Goal: Task Accomplishment & Management: Complete application form

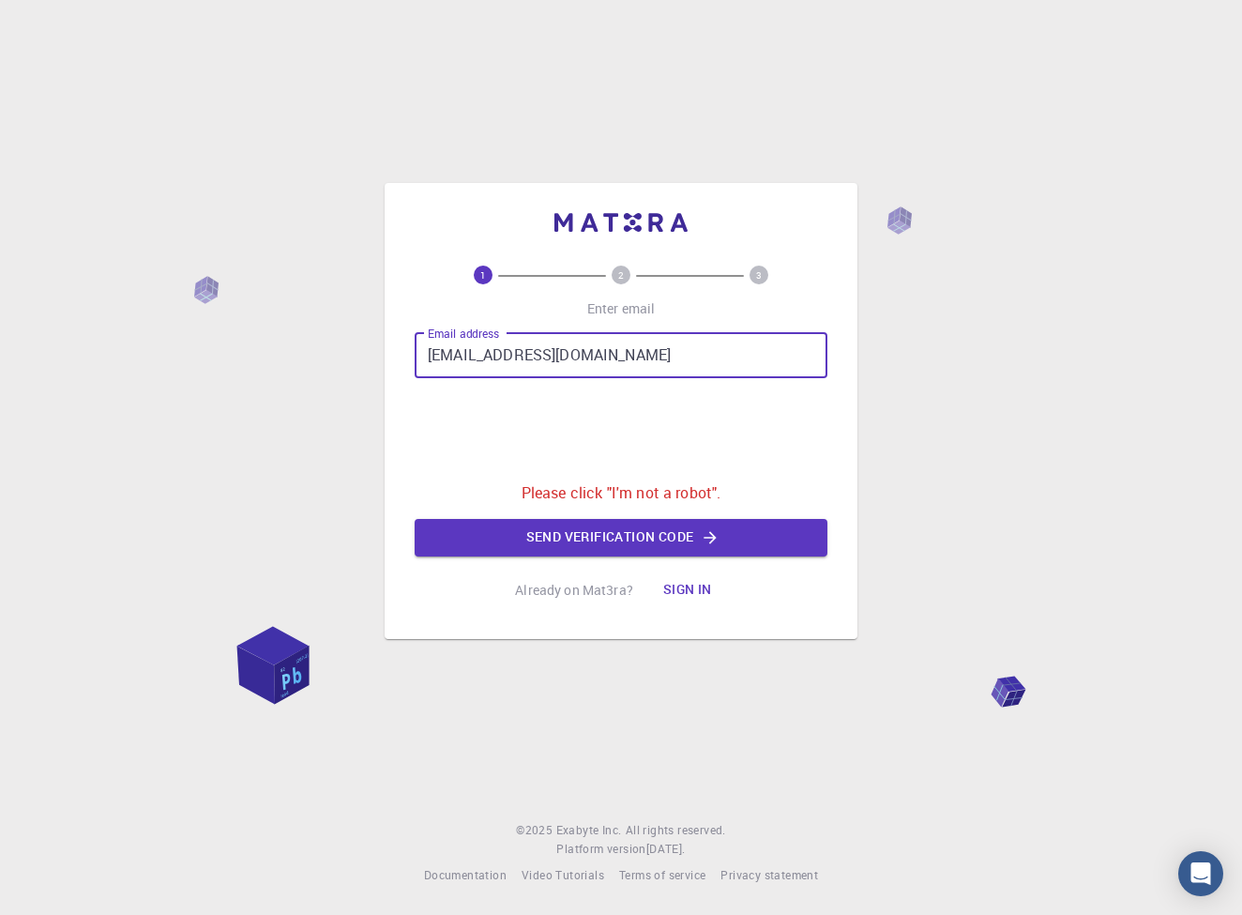
type input "[EMAIL_ADDRESS][DOMAIN_NAME]"
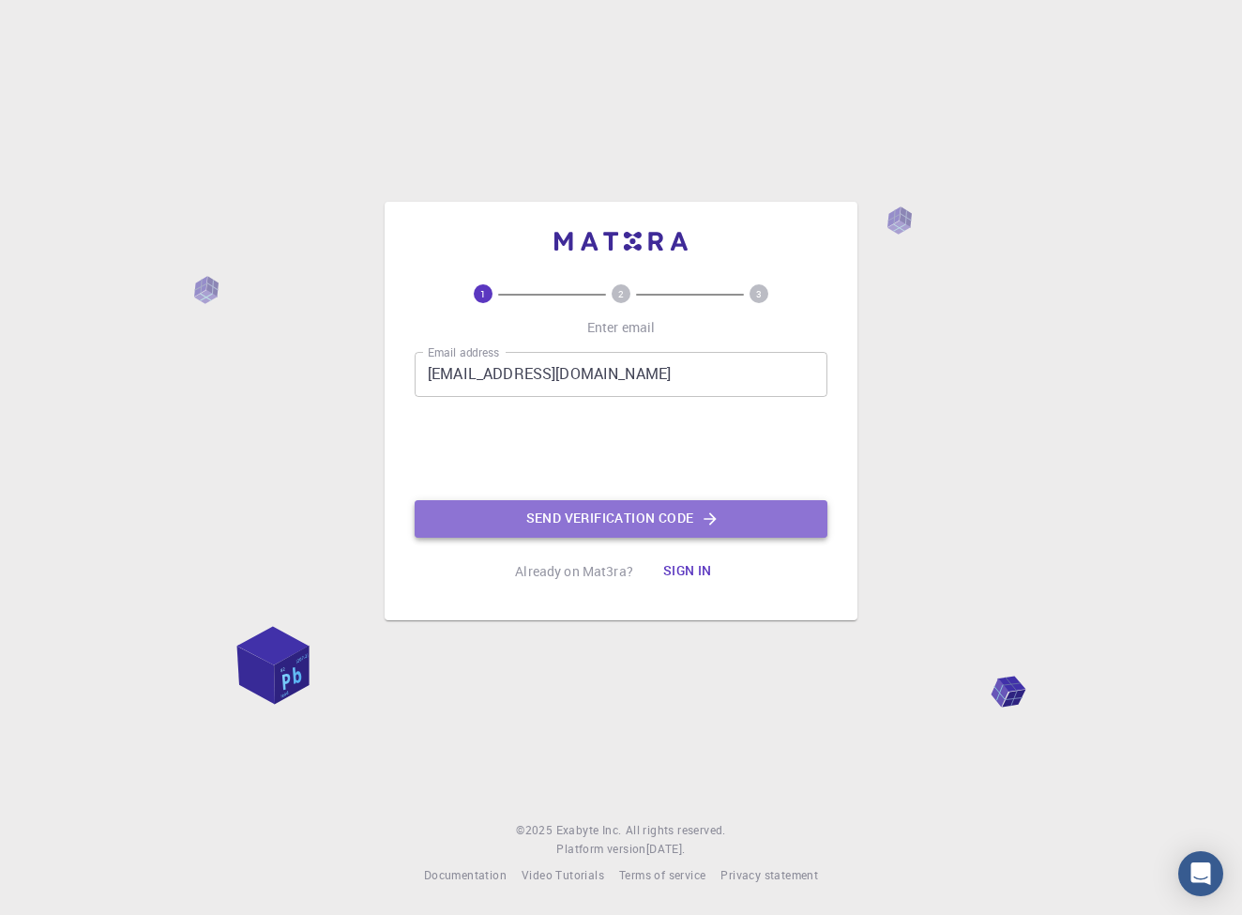
click at [630, 520] on button "Send verification code" at bounding box center [621, 519] width 413 height 38
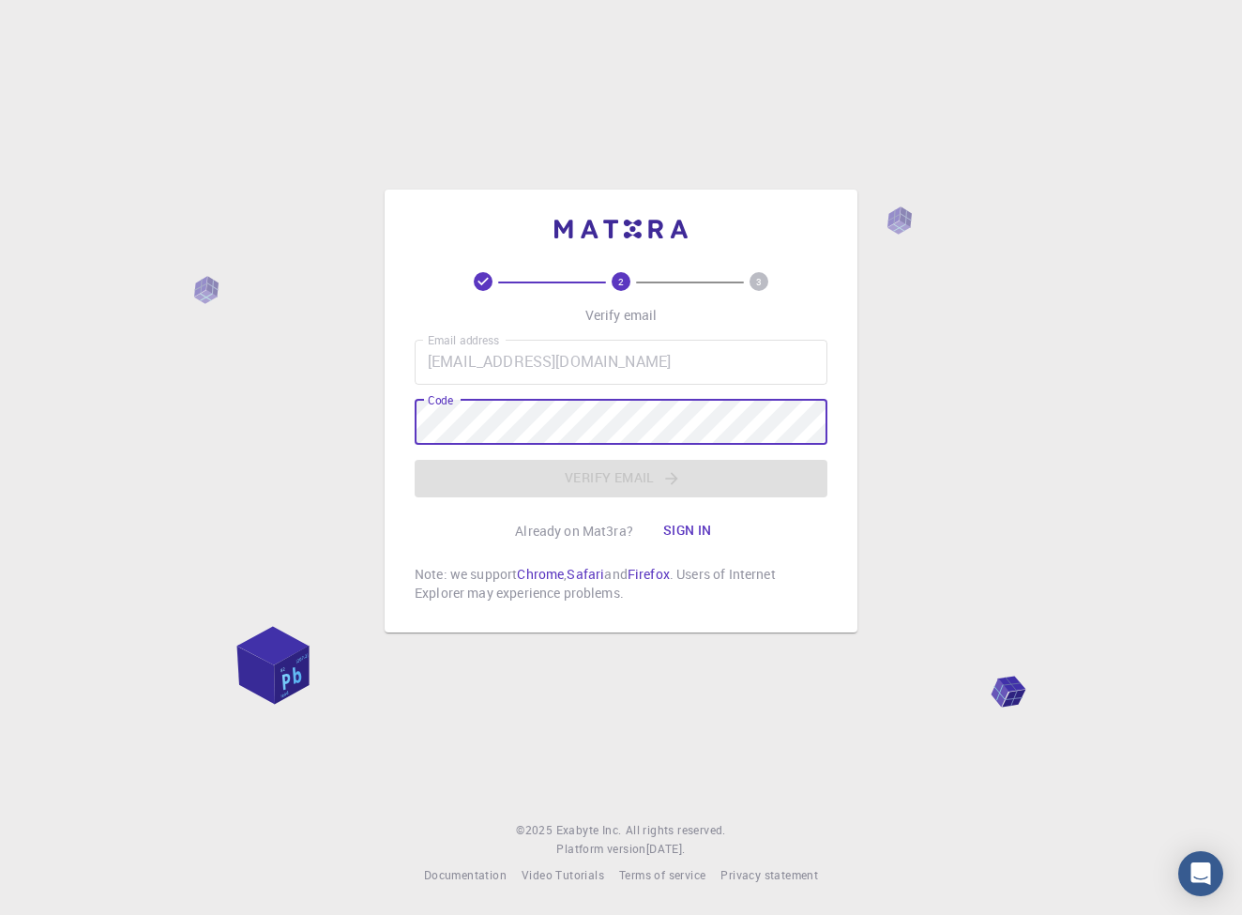
click at [865, 438] on div "2 3 Verify email Email address mnohannadbanat@gmail.com Email address Code Code…" at bounding box center [621, 457] width 1242 height 915
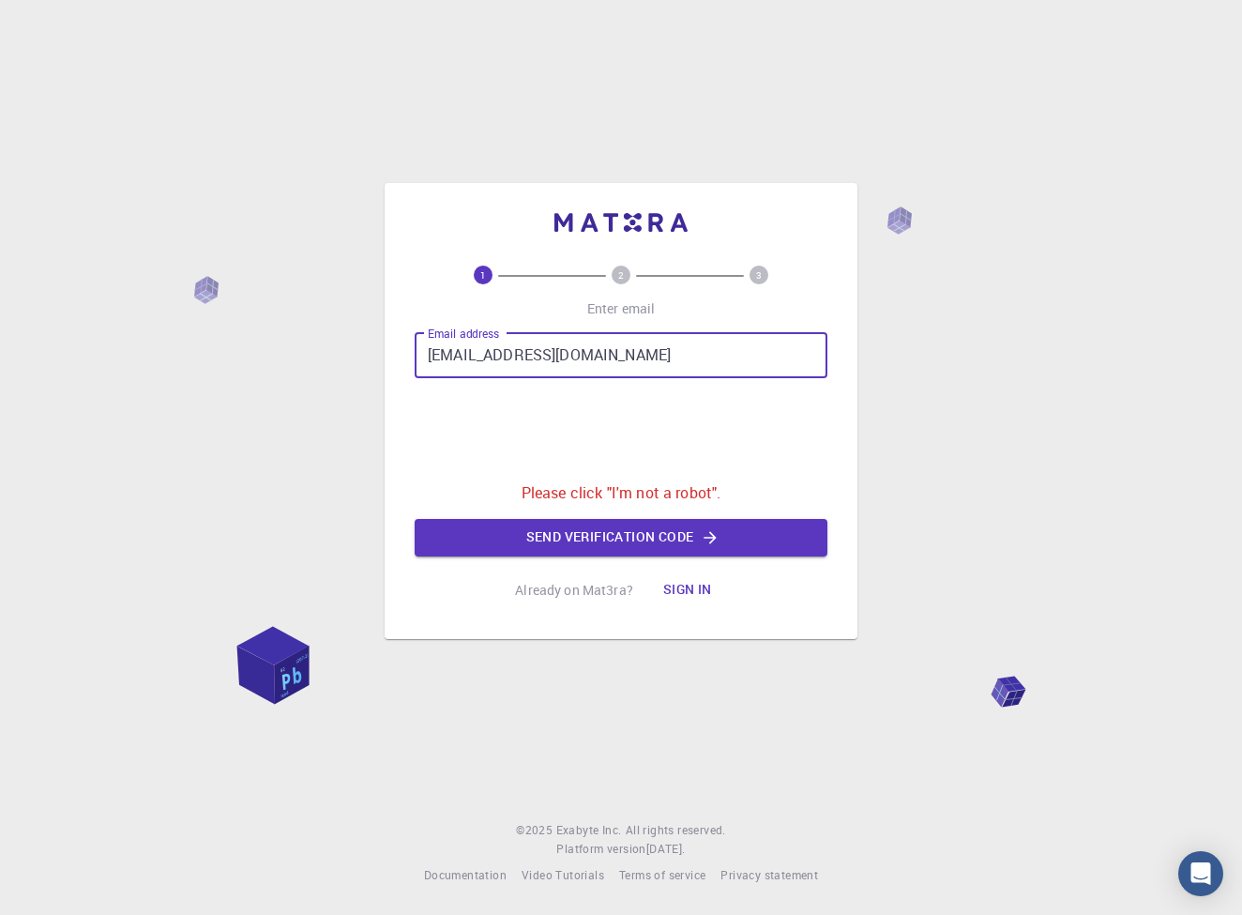
type input "[EMAIL_ADDRESS][DOMAIN_NAME]"
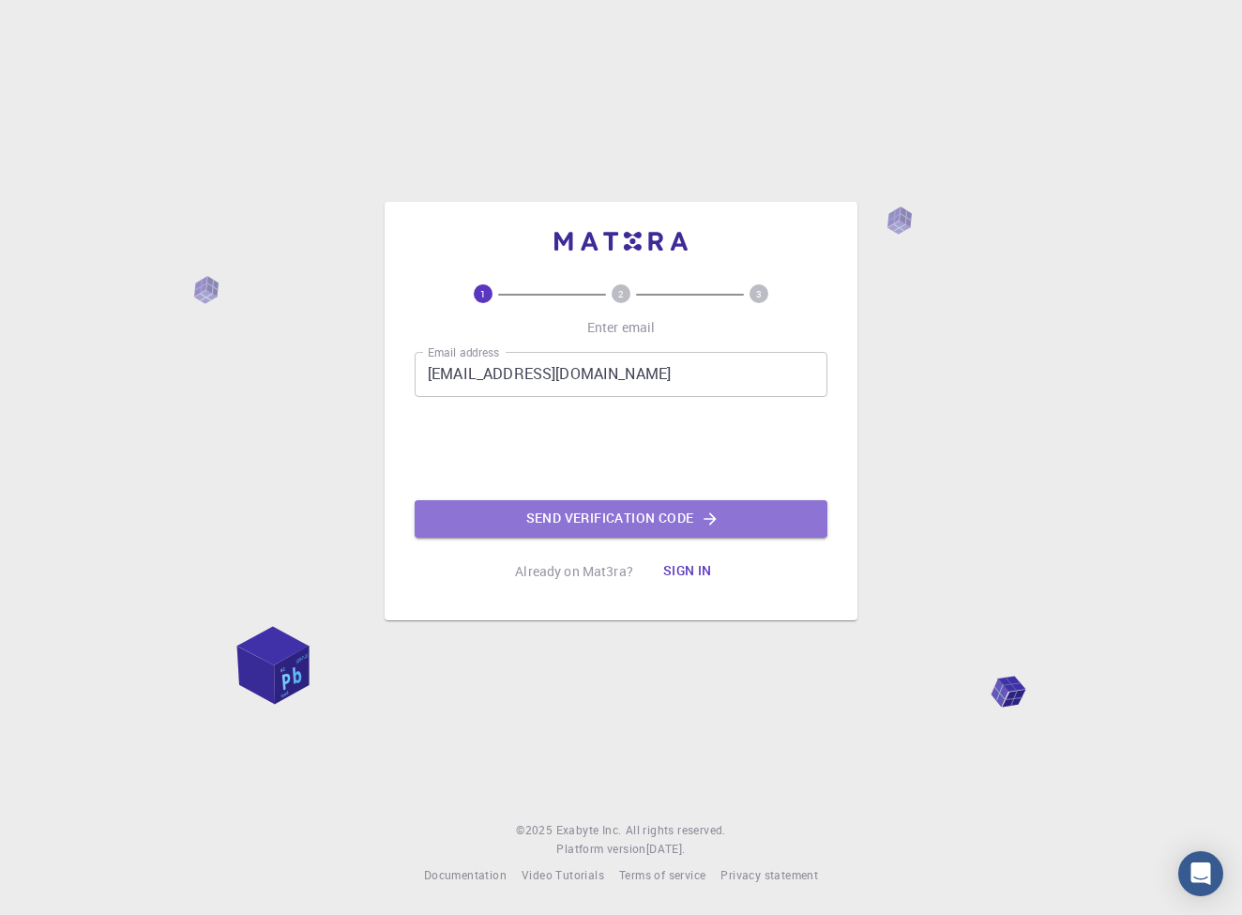
click at [600, 523] on button "Send verification code" at bounding box center [621, 519] width 413 height 38
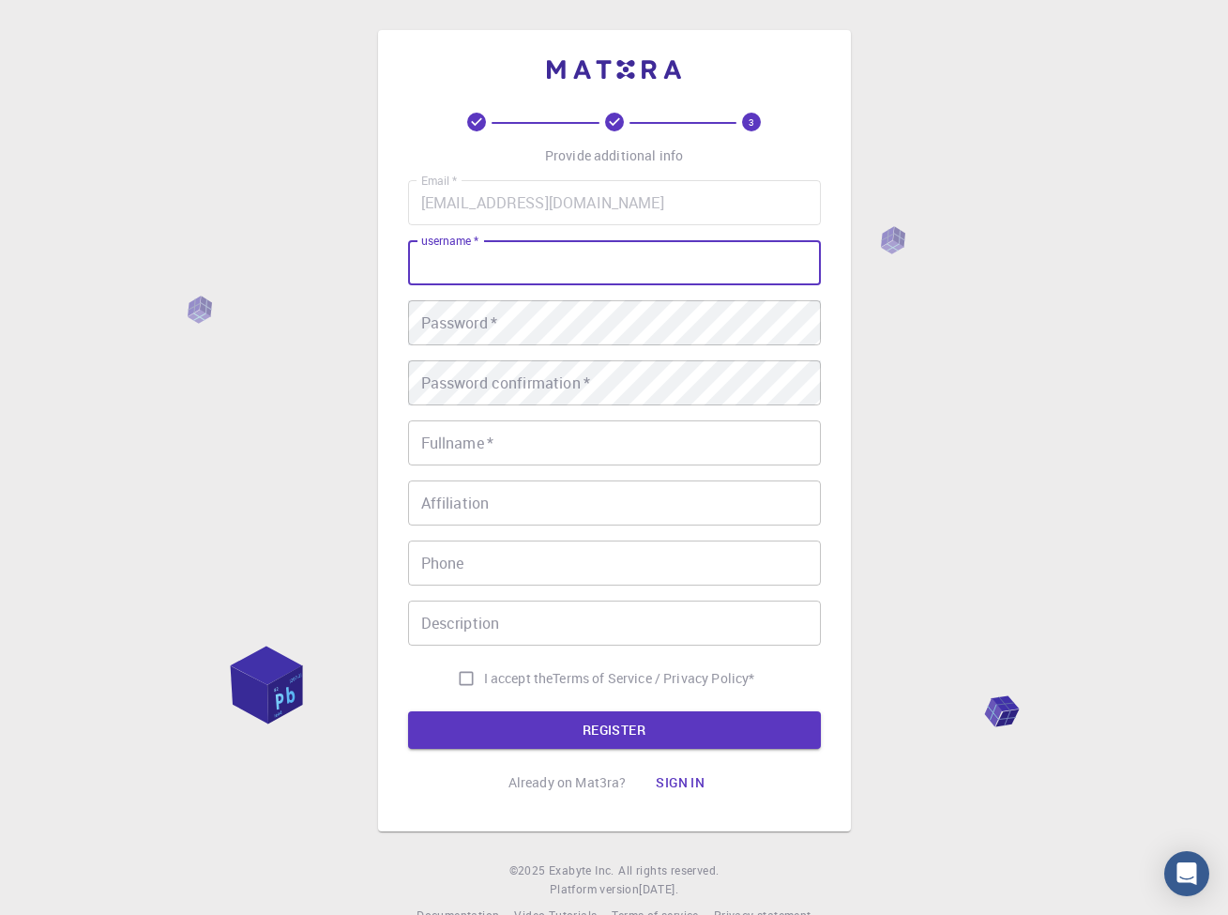
click at [526, 251] on input "username   *" at bounding box center [614, 262] width 413 height 45
type input "mbanat"
click at [614, 730] on button "REGISTER" at bounding box center [614, 730] width 413 height 38
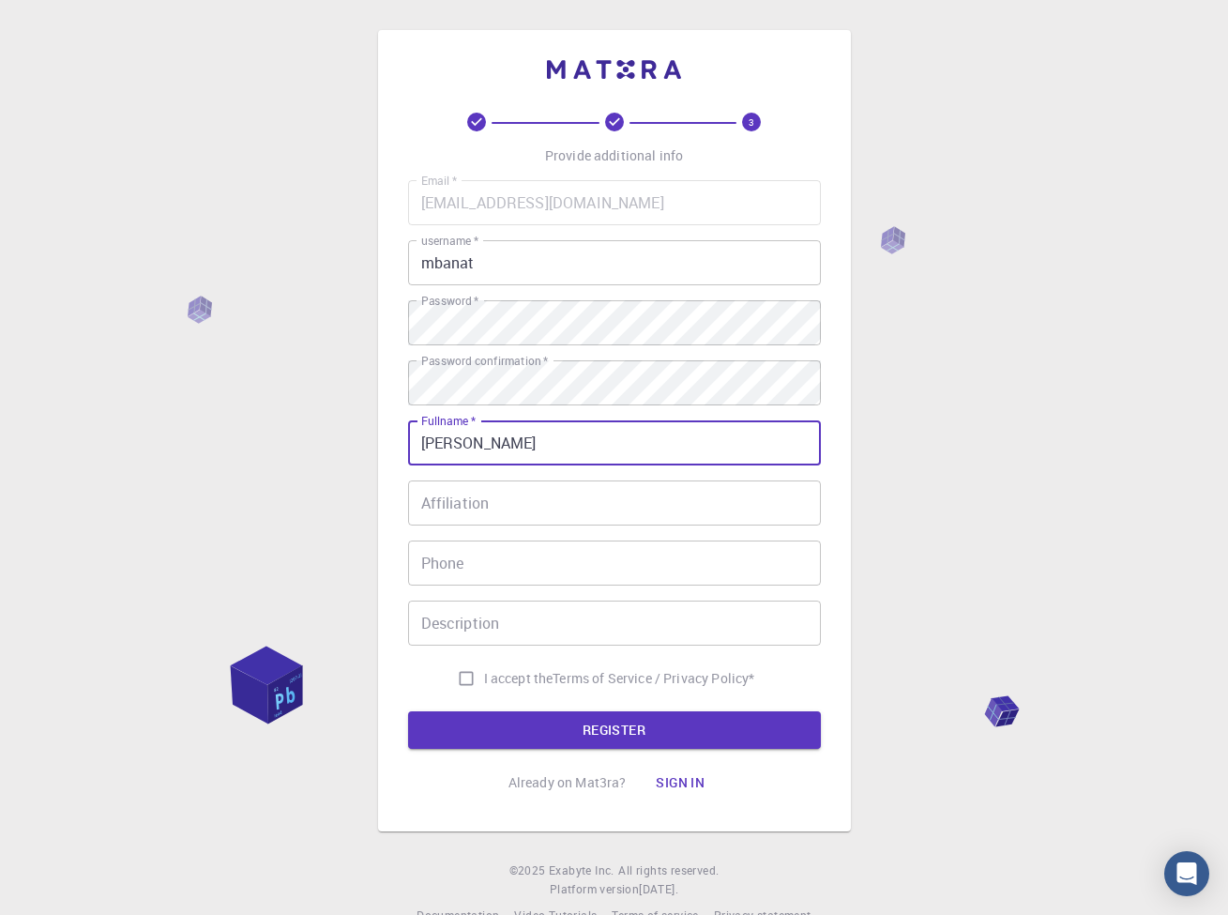
type input "Mohannad Banat"
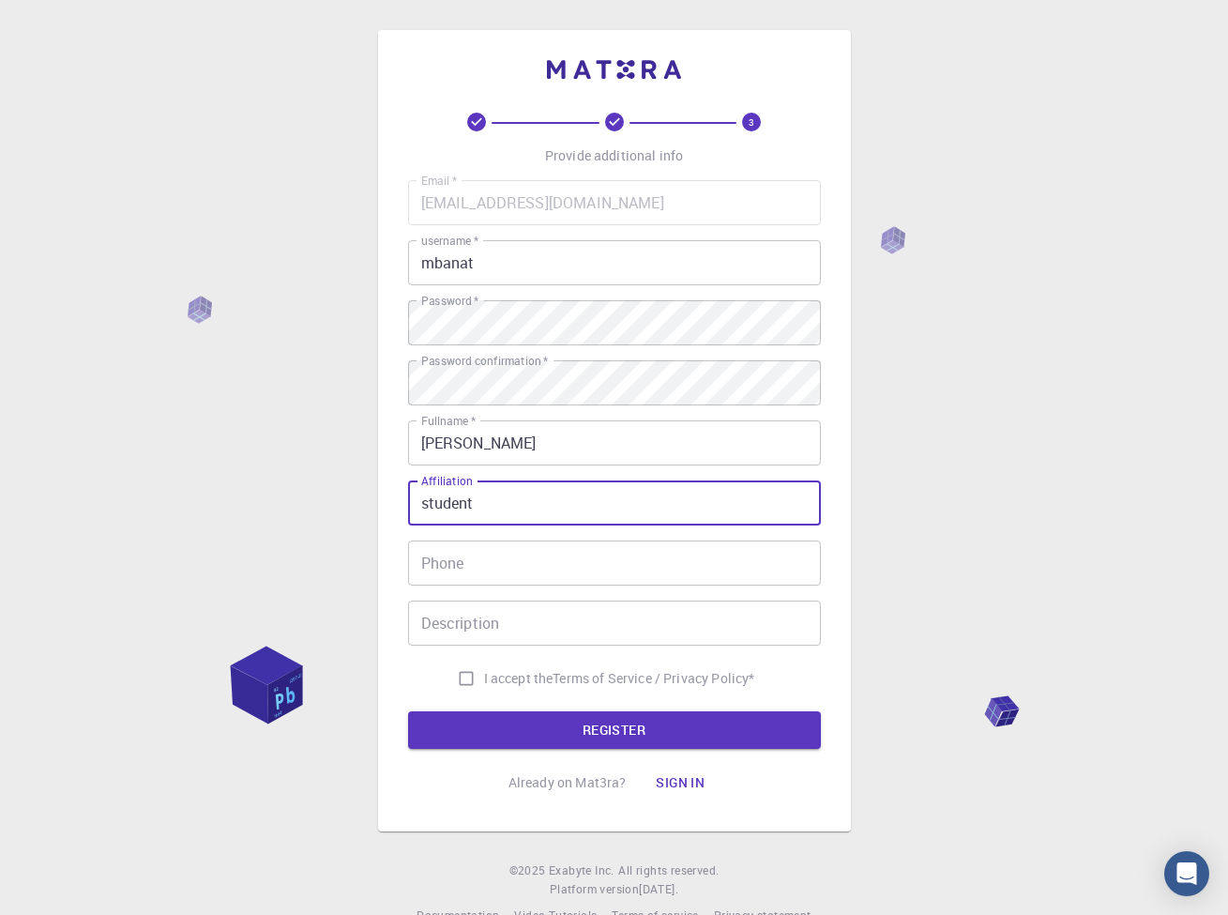
type input "student"
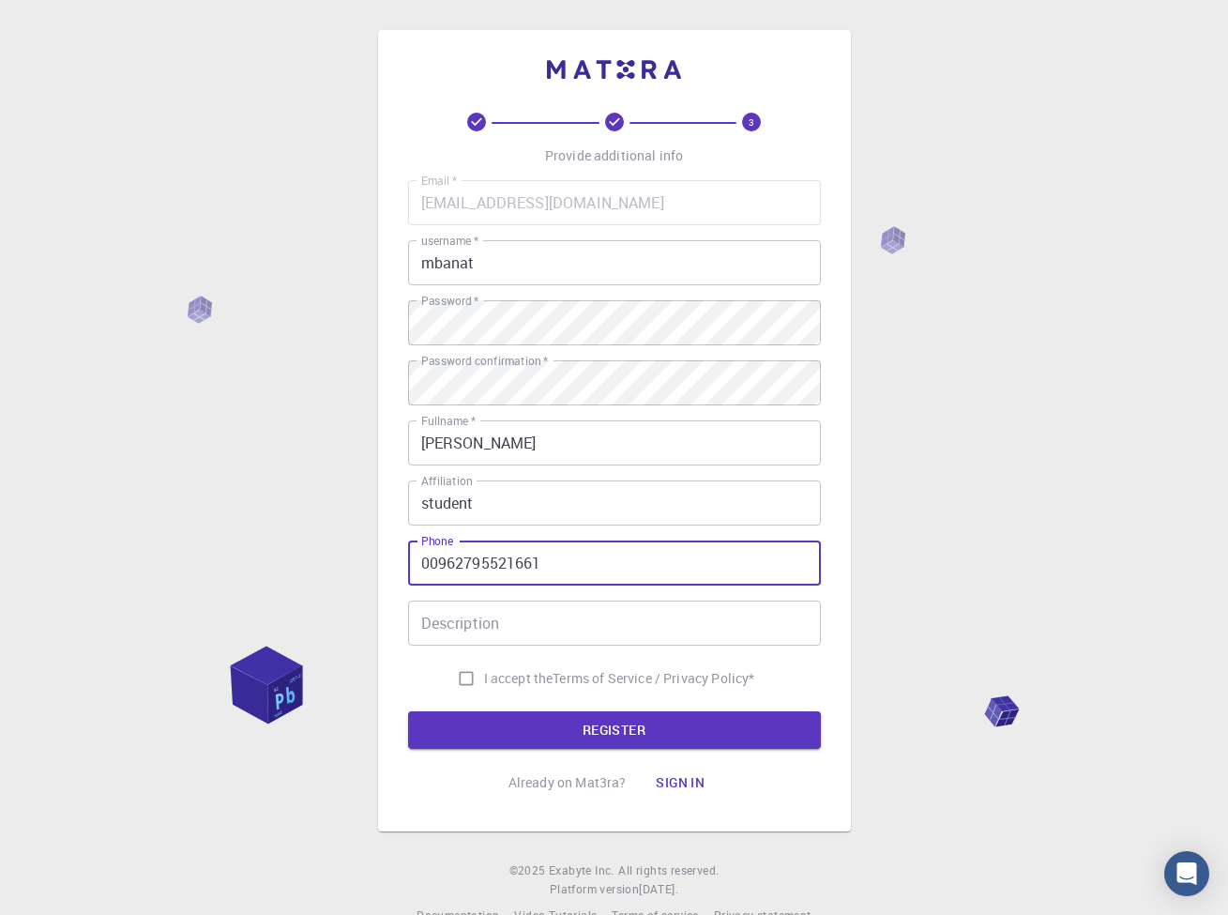
type input "00962795521661"
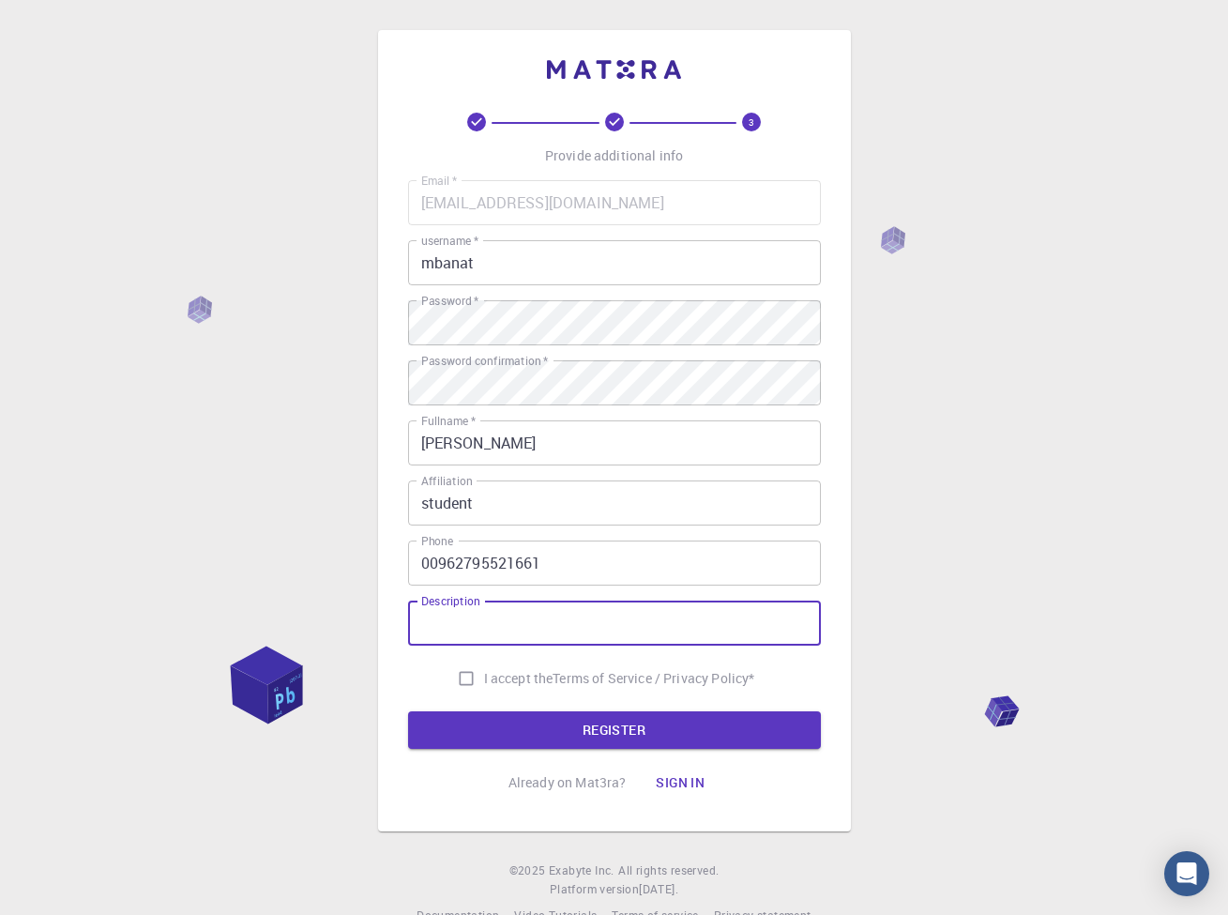
type input "d"
type input "student"
click at [614, 730] on button "REGISTER" at bounding box center [614, 730] width 413 height 38
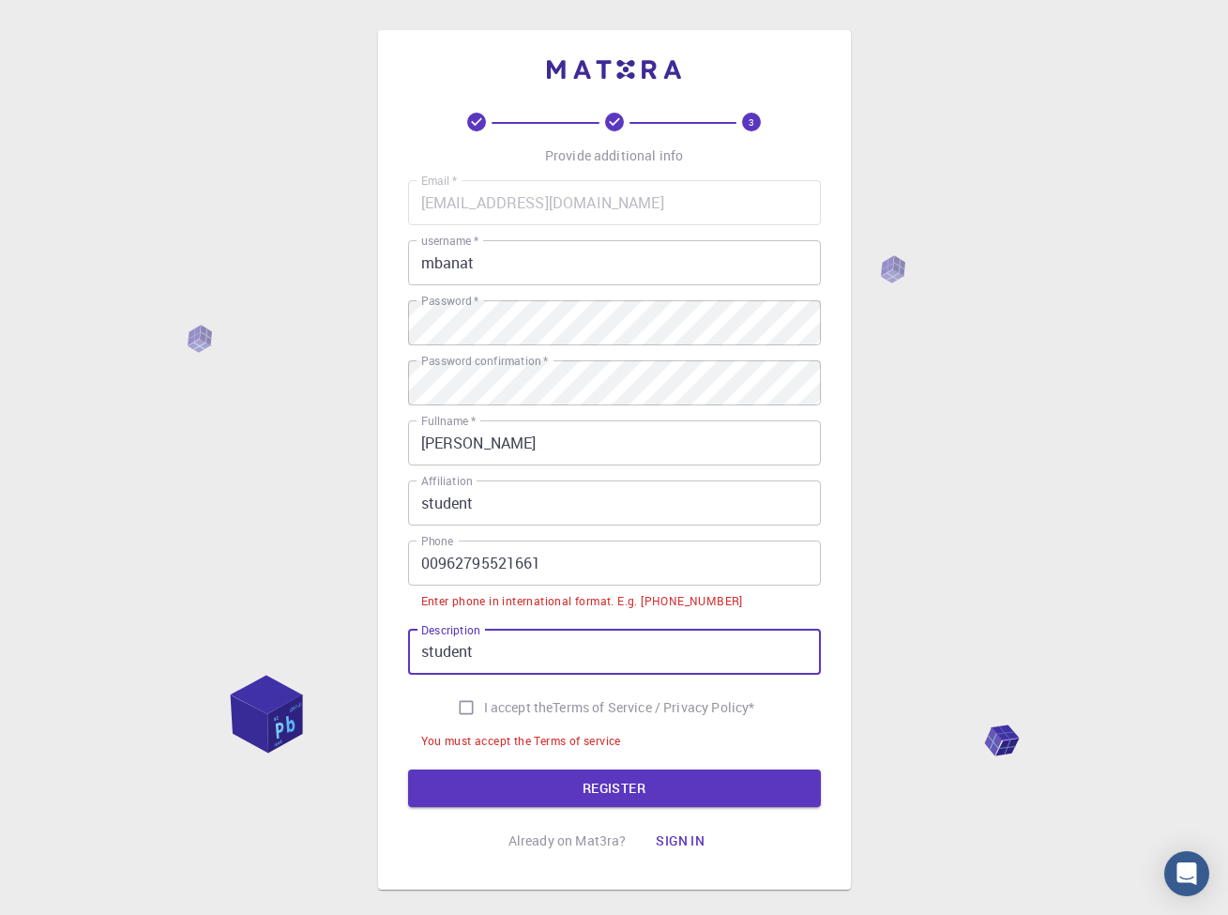
click at [532, 688] on div "Email   * mohannadbanat@gmail.com Email   * username   * mbanat username   * Pa…" at bounding box center [614, 467] width 413 height 574
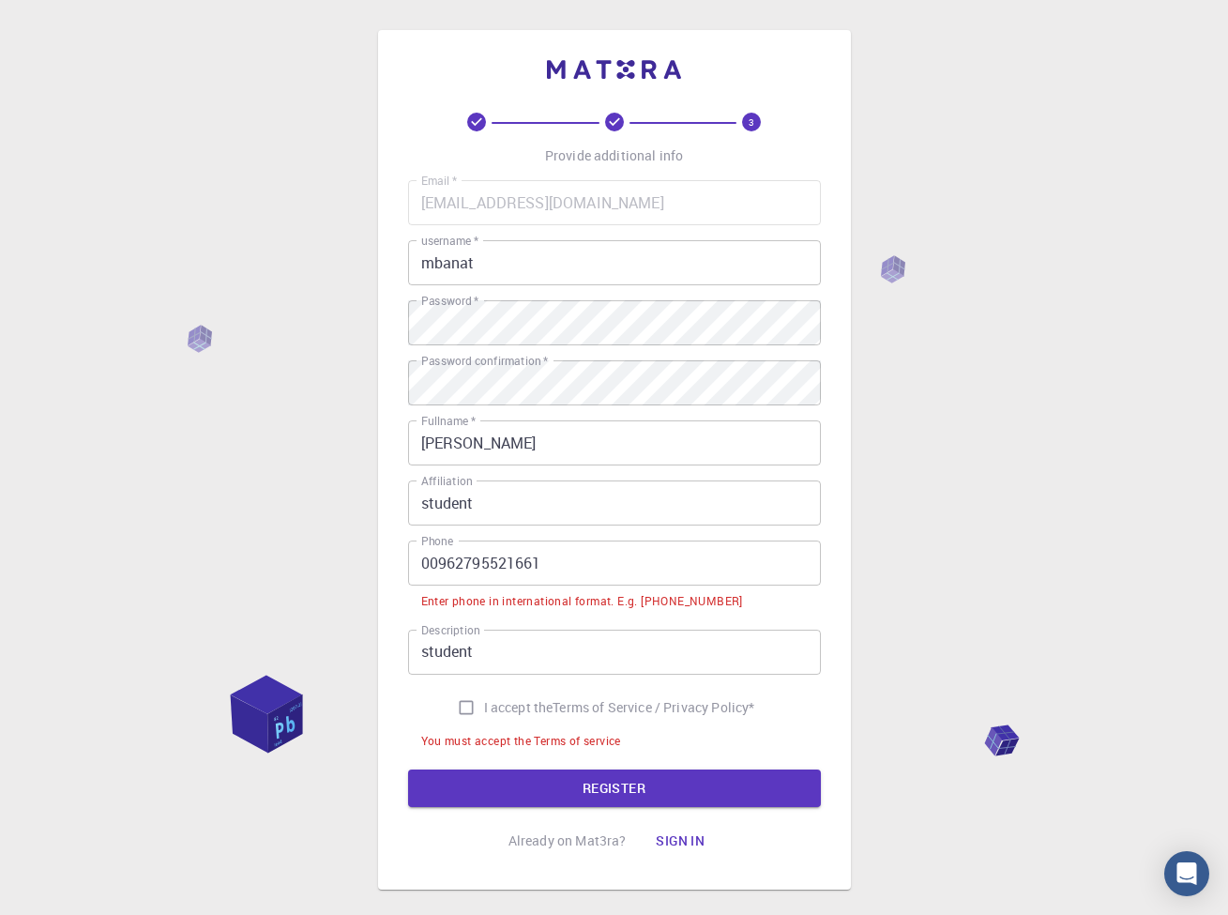
click at [522, 700] on span "I accept the" at bounding box center [518, 707] width 69 height 19
click at [484, 700] on input "I accept the Terms of Service / Privacy Policy *" at bounding box center [467, 708] width 36 height 36
checkbox input "true"
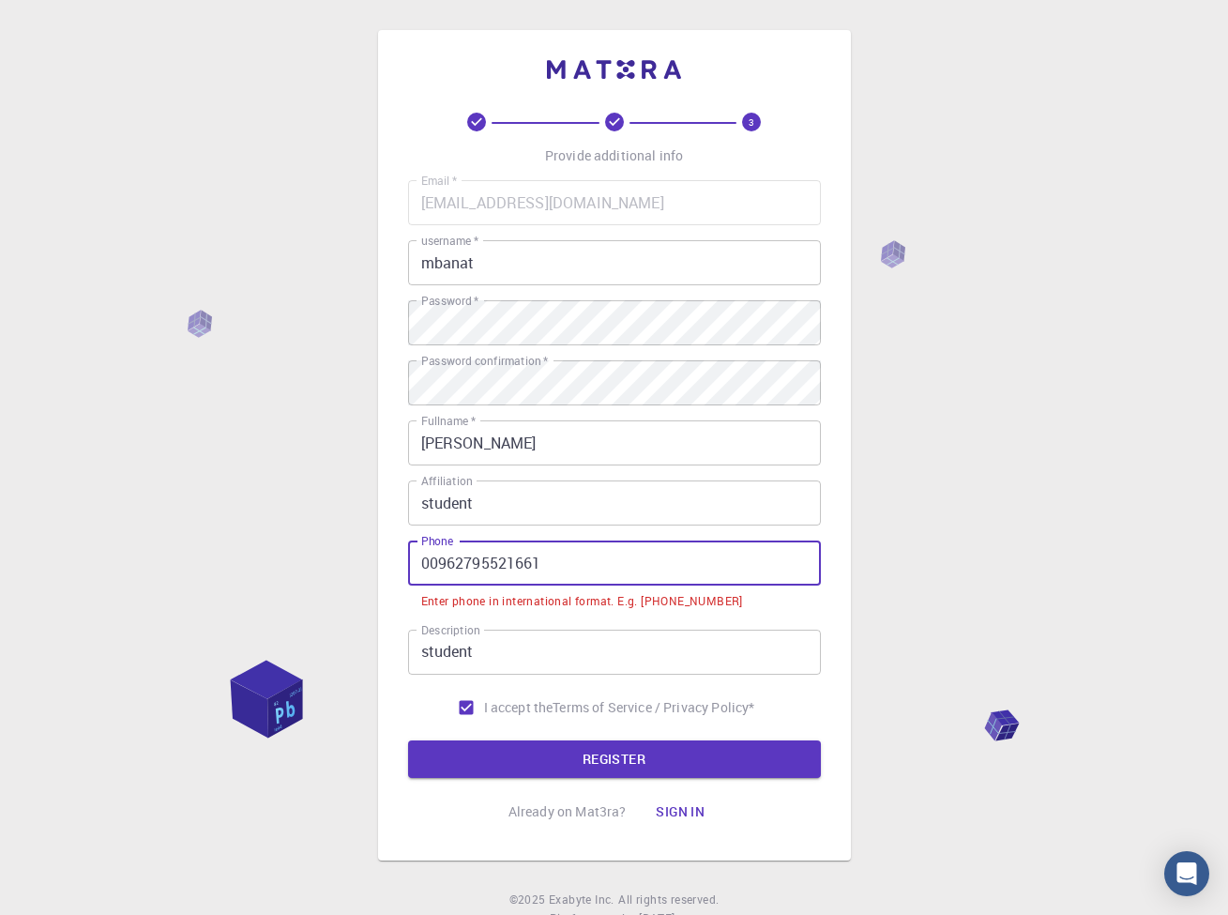
click at [437, 564] on input "00962795521661" at bounding box center [614, 563] width 413 height 45
drag, startPoint x: 439, startPoint y: 564, endPoint x: 418, endPoint y: 564, distance: 21.6
click at [418, 564] on input "00962795521661" at bounding box center [614, 563] width 413 height 45
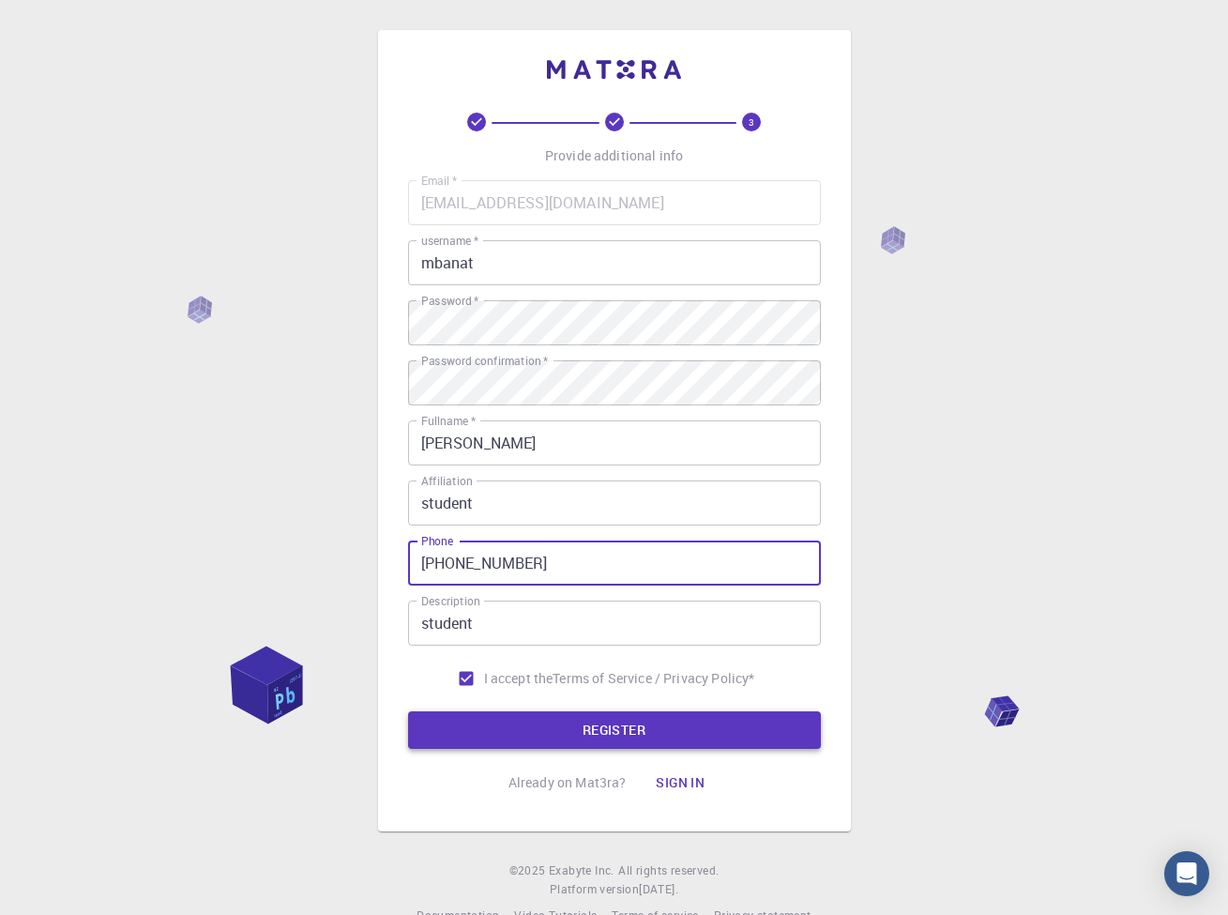
type input "+962795521661"
click at [543, 726] on button "REGISTER" at bounding box center [614, 730] width 413 height 38
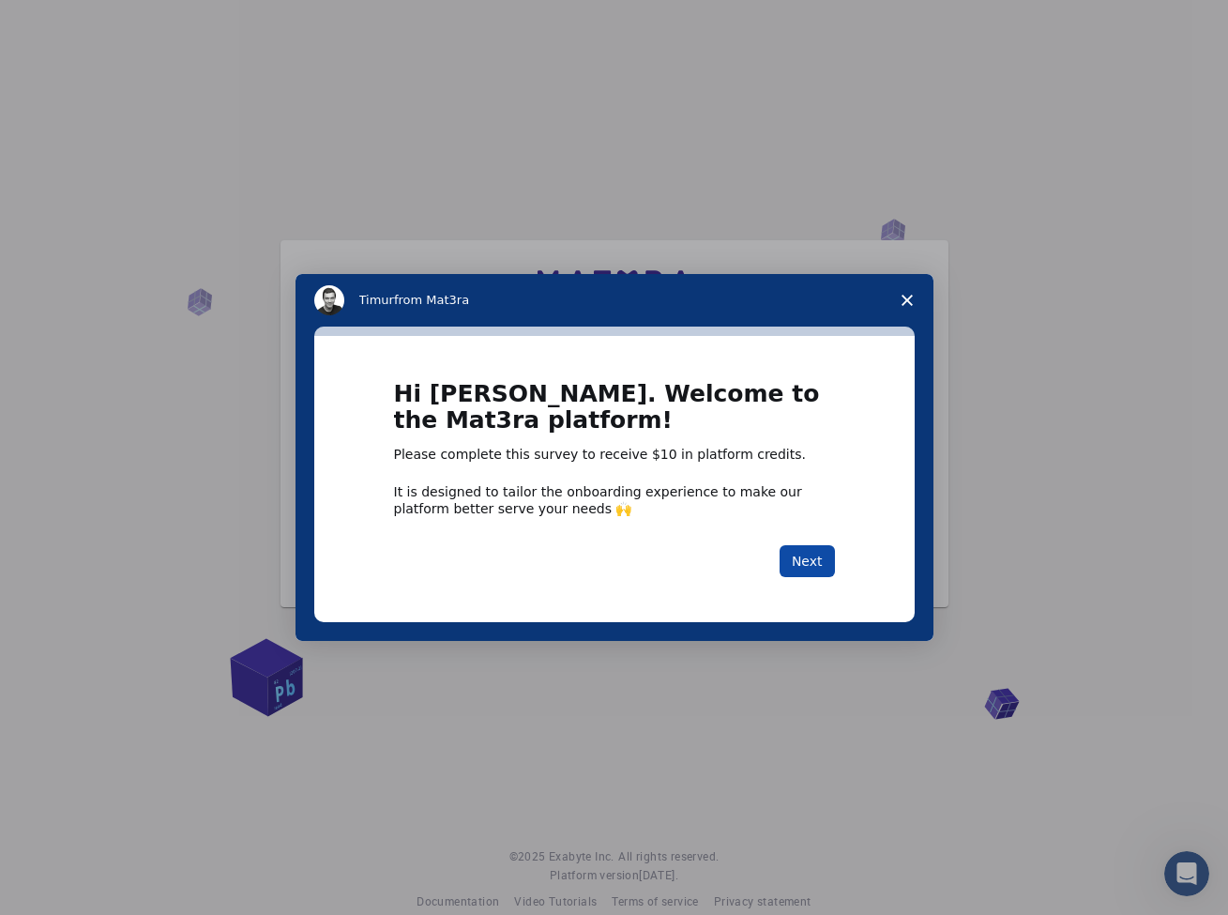
click at [784, 557] on button "Next" at bounding box center [807, 561] width 55 height 32
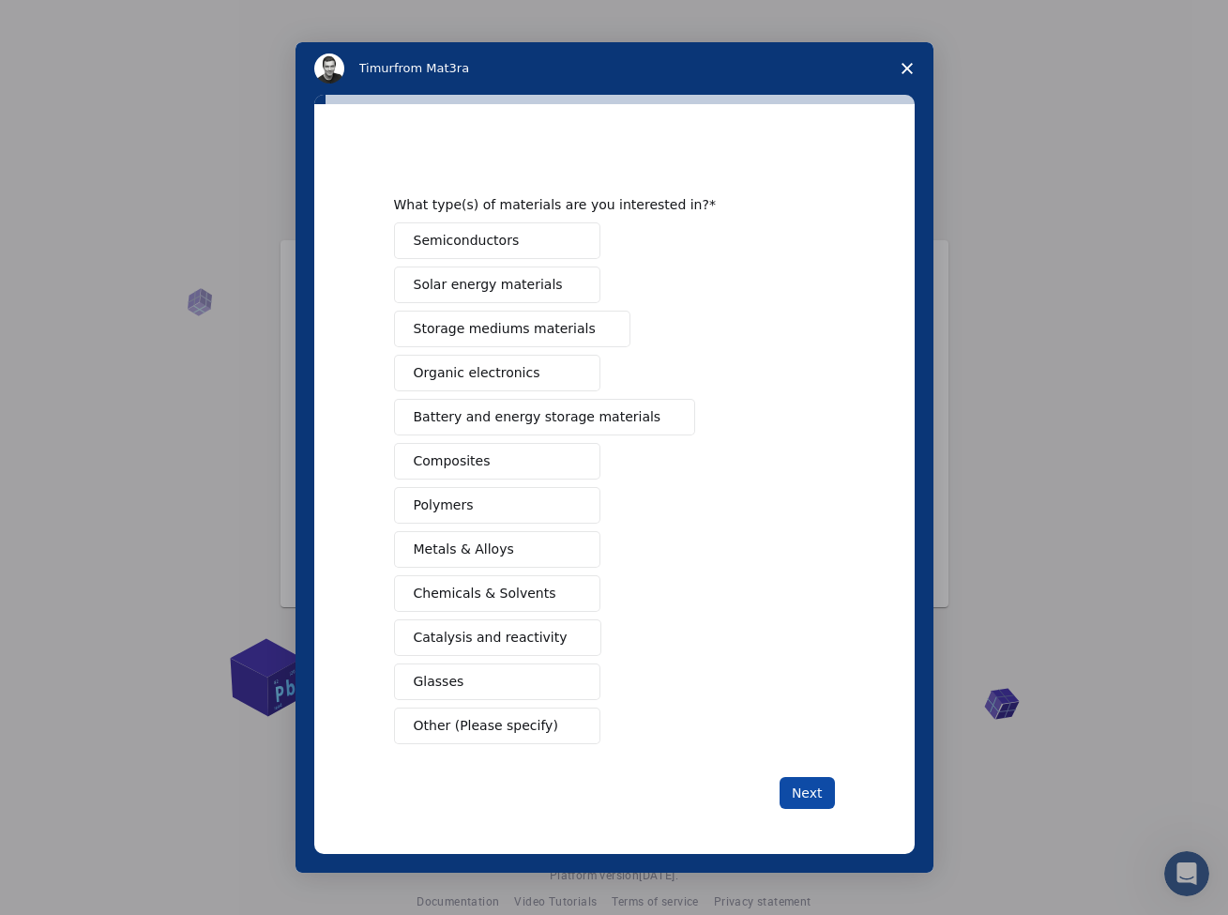
click at [801, 799] on button "Next" at bounding box center [807, 793] width 55 height 32
click at [465, 562] on button "Metals & Alloys" at bounding box center [497, 549] width 206 height 37
click at [499, 501] on button "Polymers" at bounding box center [497, 505] width 206 height 37
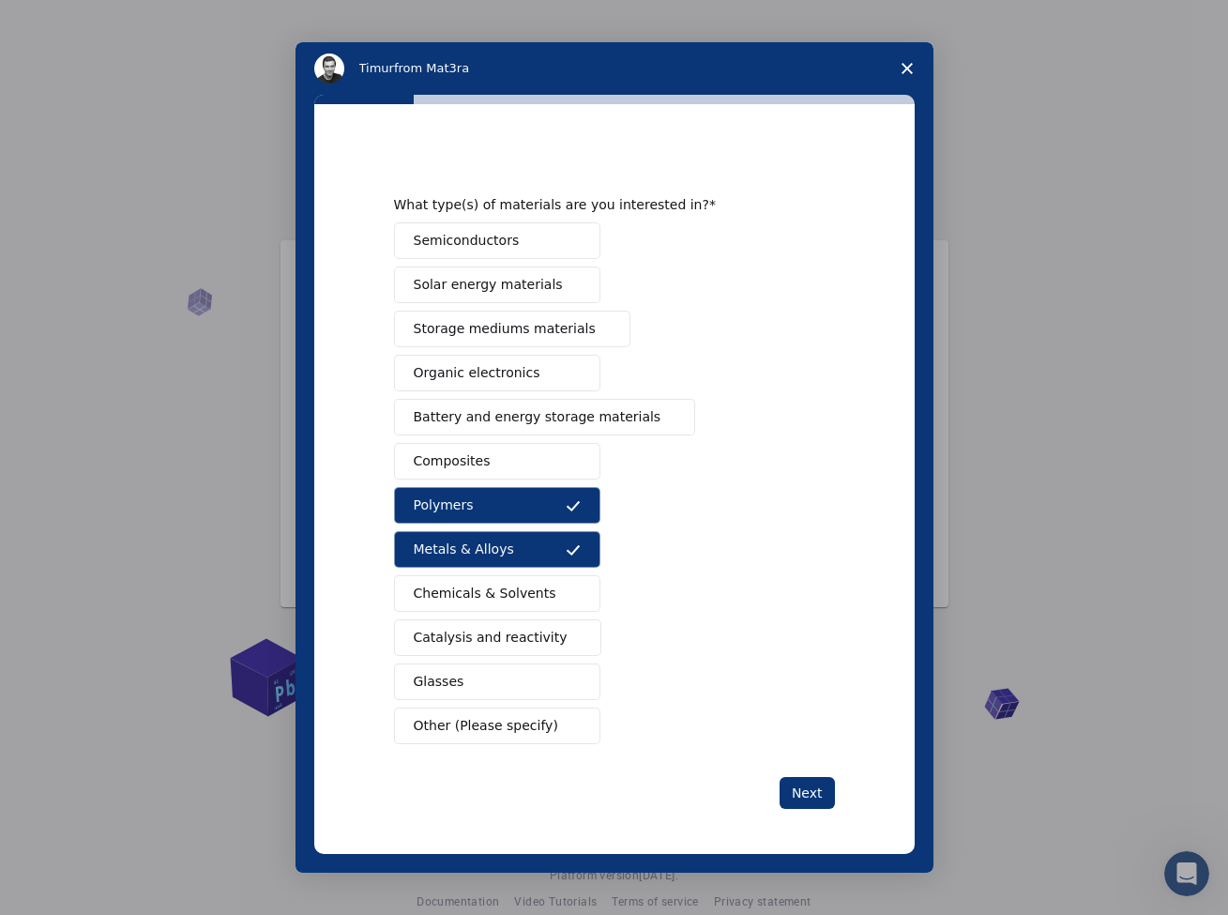
click at [497, 469] on button "Composites" at bounding box center [497, 461] width 206 height 37
click at [804, 793] on button "Next" at bounding box center [807, 793] width 55 height 32
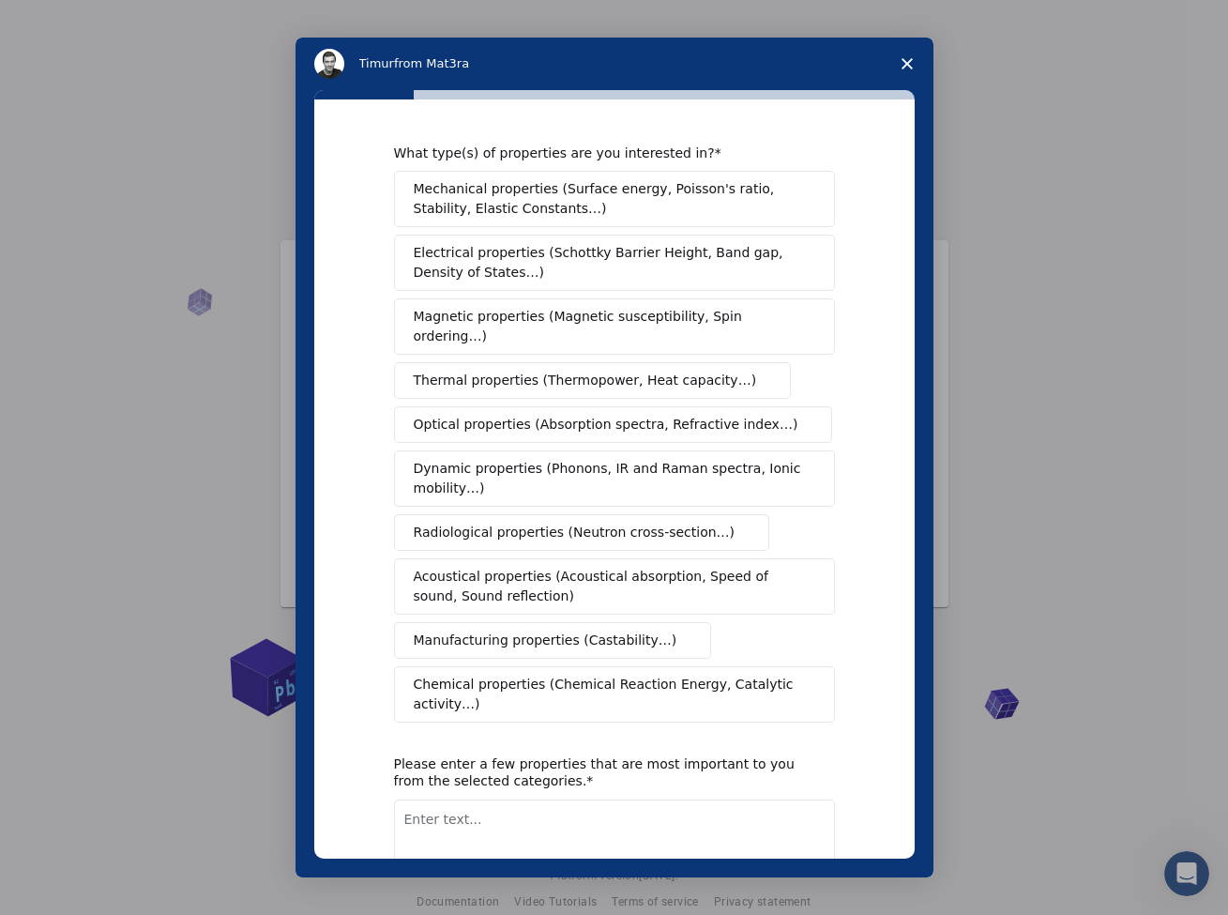
click at [628, 205] on span "Mechanical properties (Surface energy, Poisson's ratio, Stability, Elastic Cons…" at bounding box center [609, 198] width 391 height 39
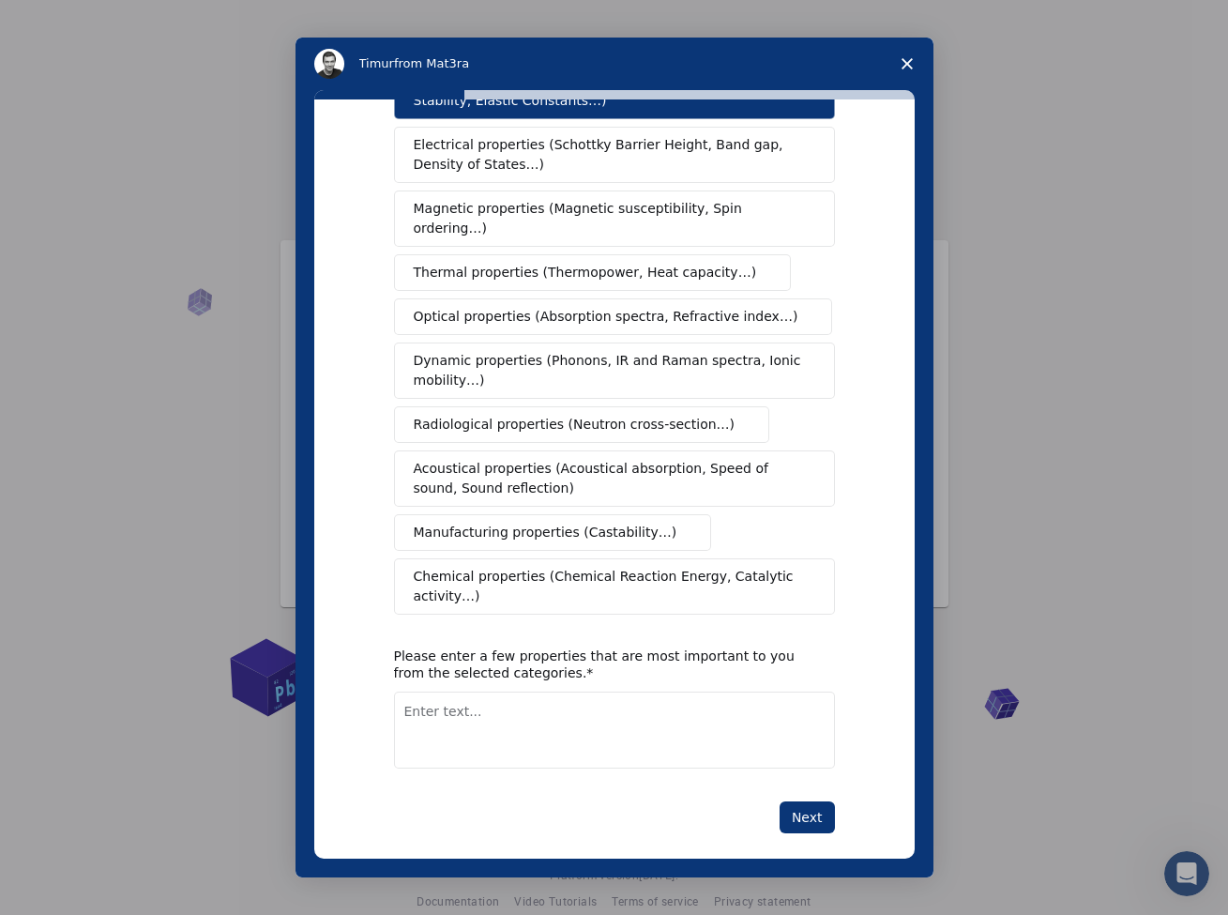
scroll to position [107, 0]
click at [821, 806] on button "Next" at bounding box center [807, 818] width 55 height 32
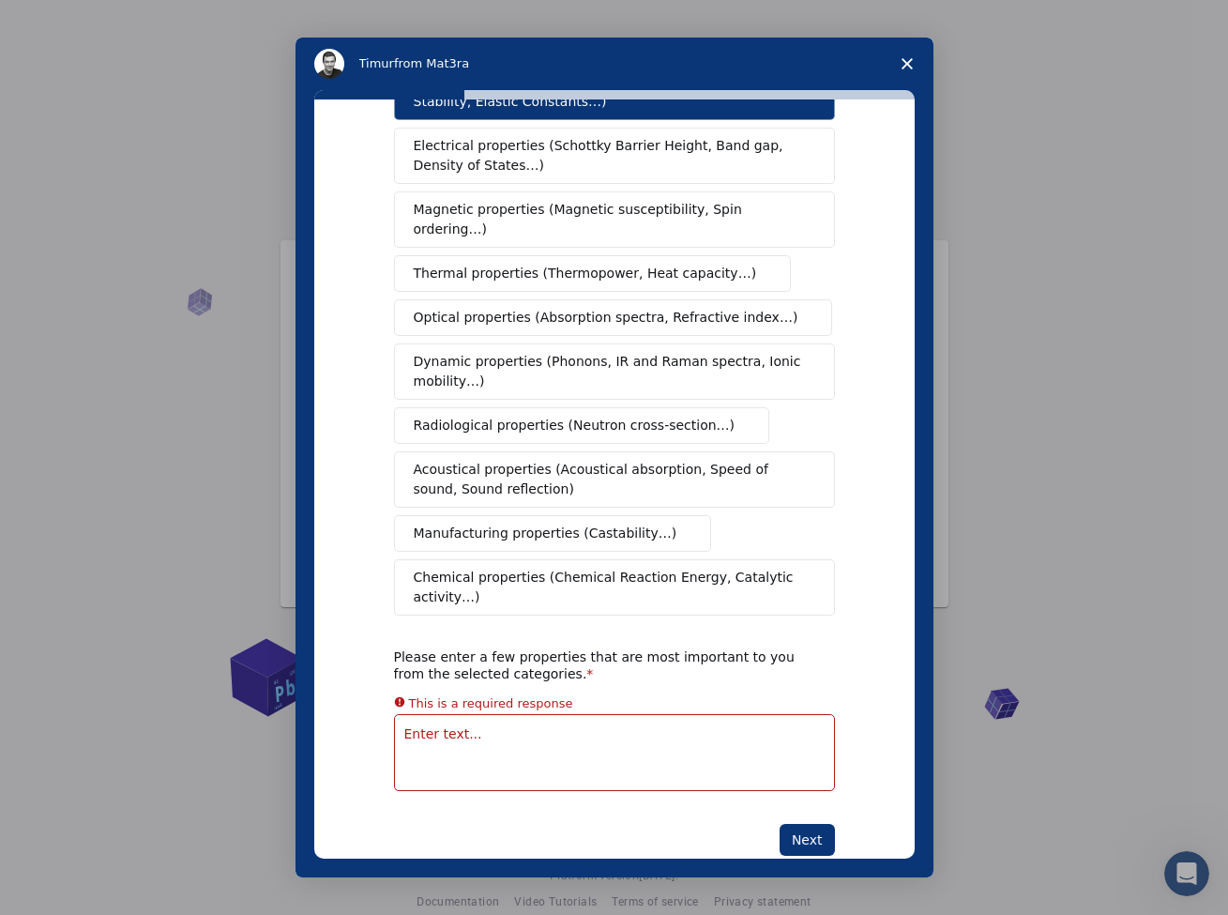
click at [636, 723] on textarea "Enter text..." at bounding box center [614, 752] width 441 height 77
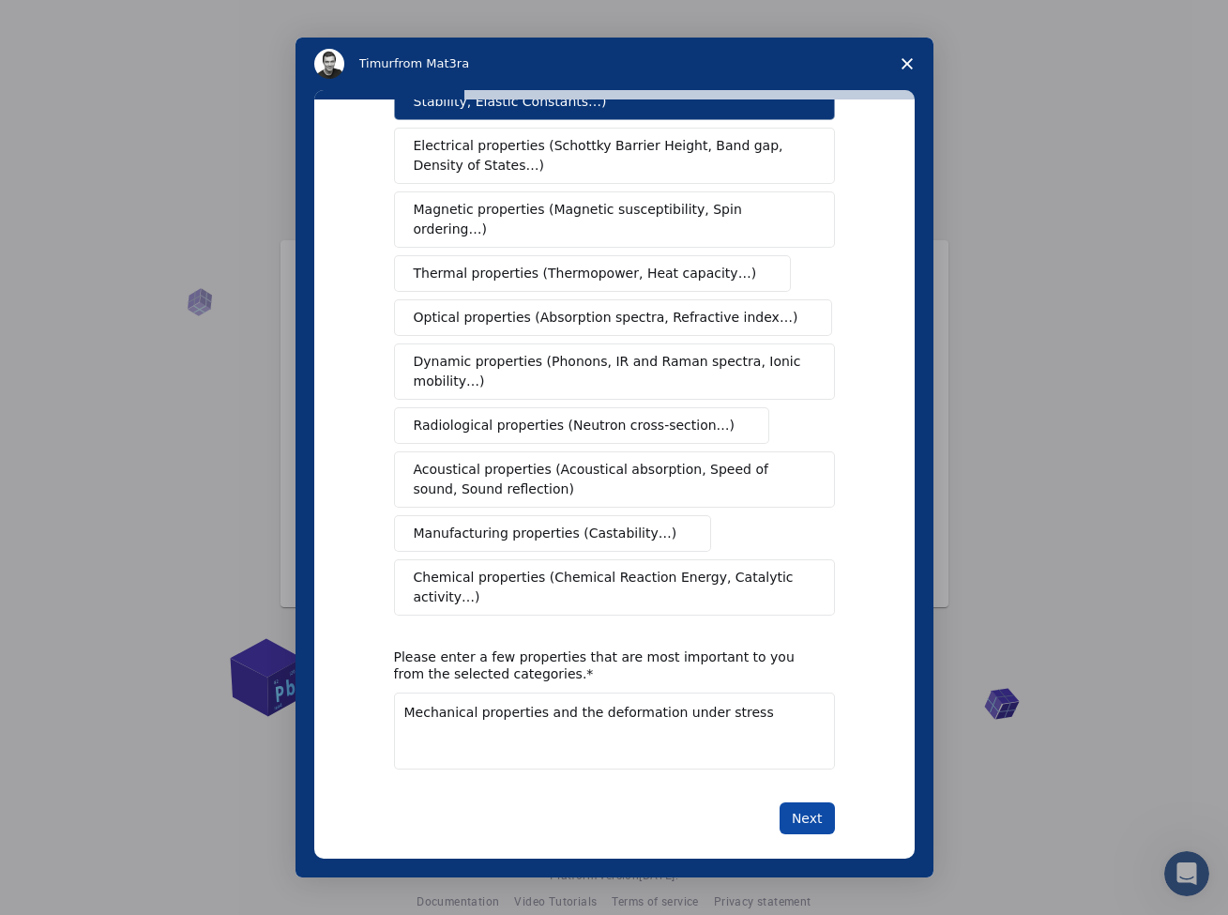
type textarea "Mechanical properties and the deformation under stress"
click at [786, 802] on button "Next" at bounding box center [807, 818] width 55 height 32
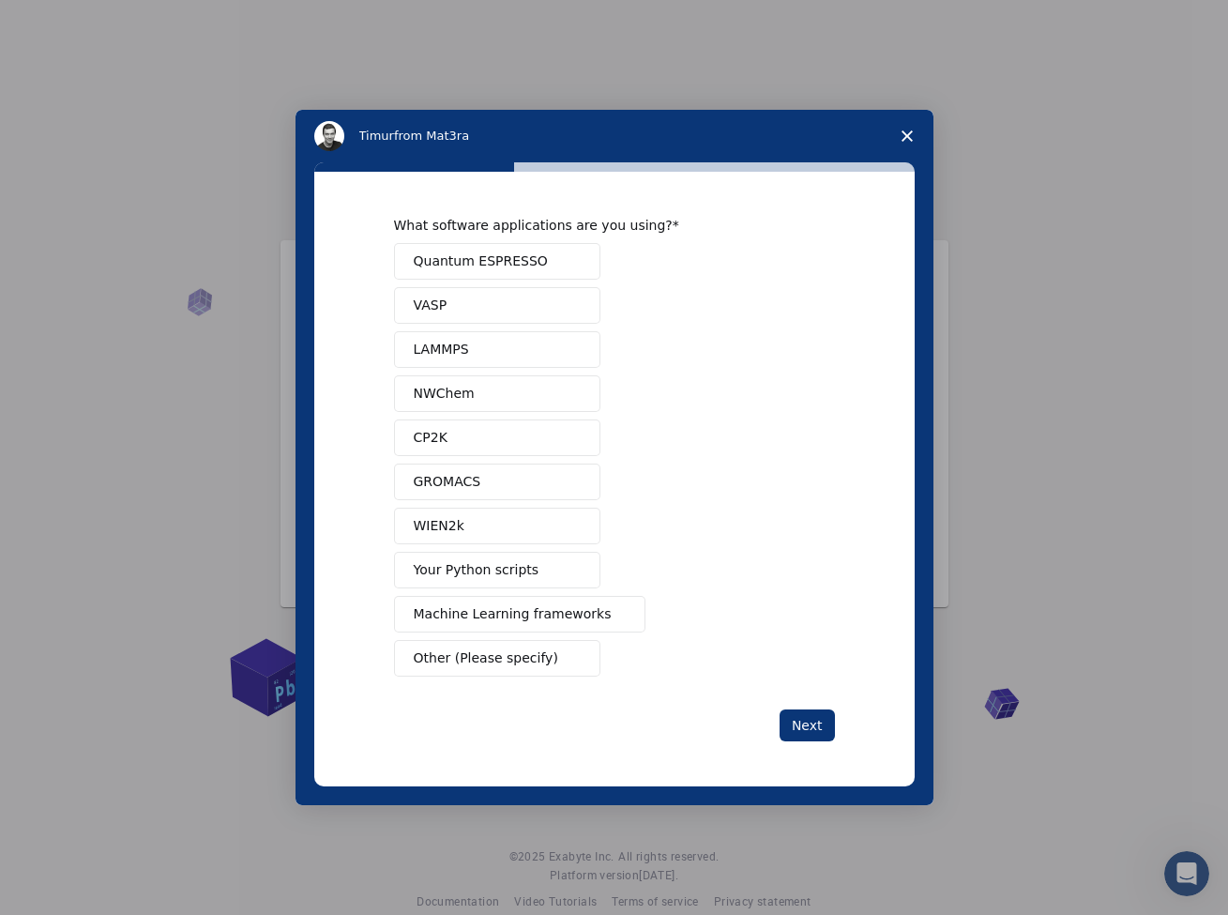
click at [490, 652] on span "Other (Please specify)" at bounding box center [486, 658] width 145 height 20
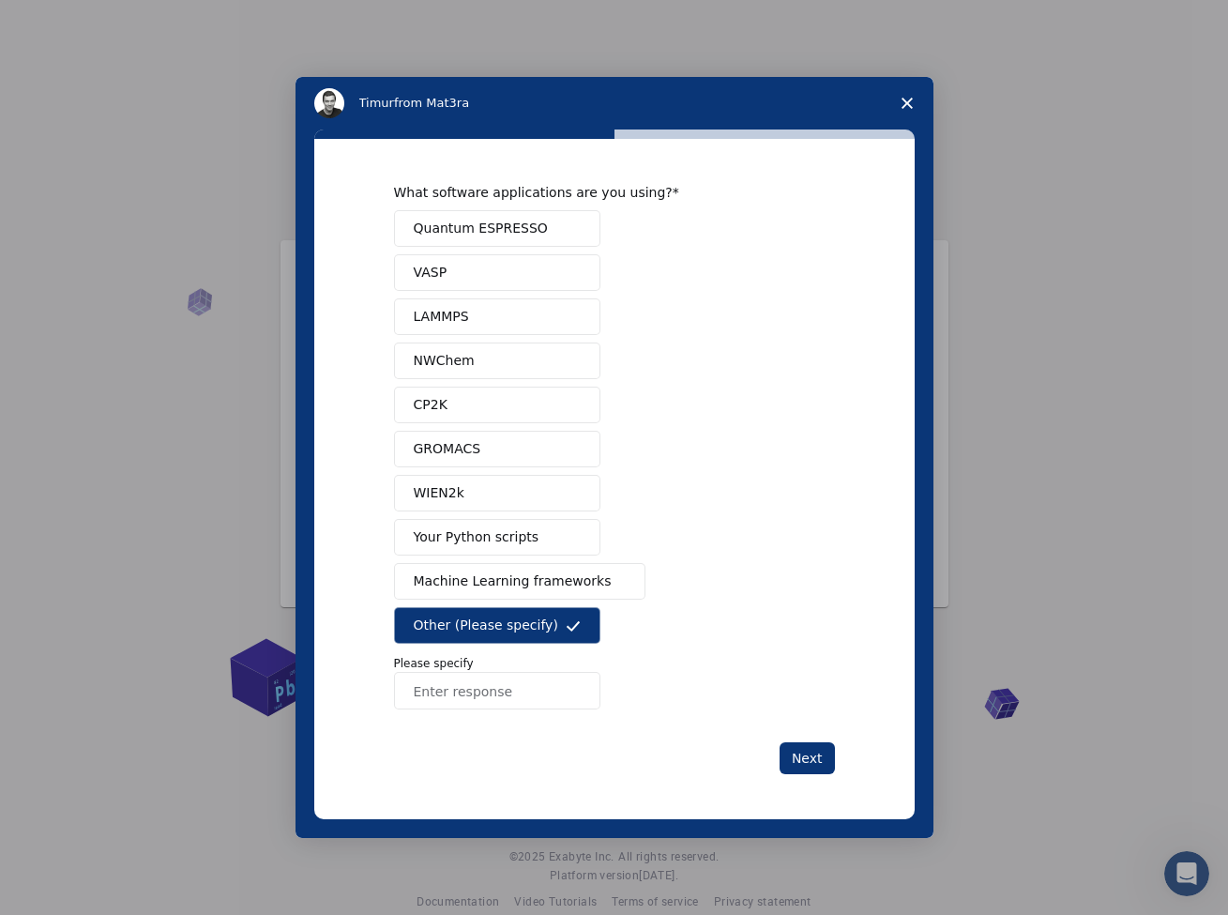
click at [510, 687] on input "Enter response" at bounding box center [497, 691] width 206 height 38
type input "solid works"
click at [792, 746] on button "Next" at bounding box center [807, 758] width 55 height 32
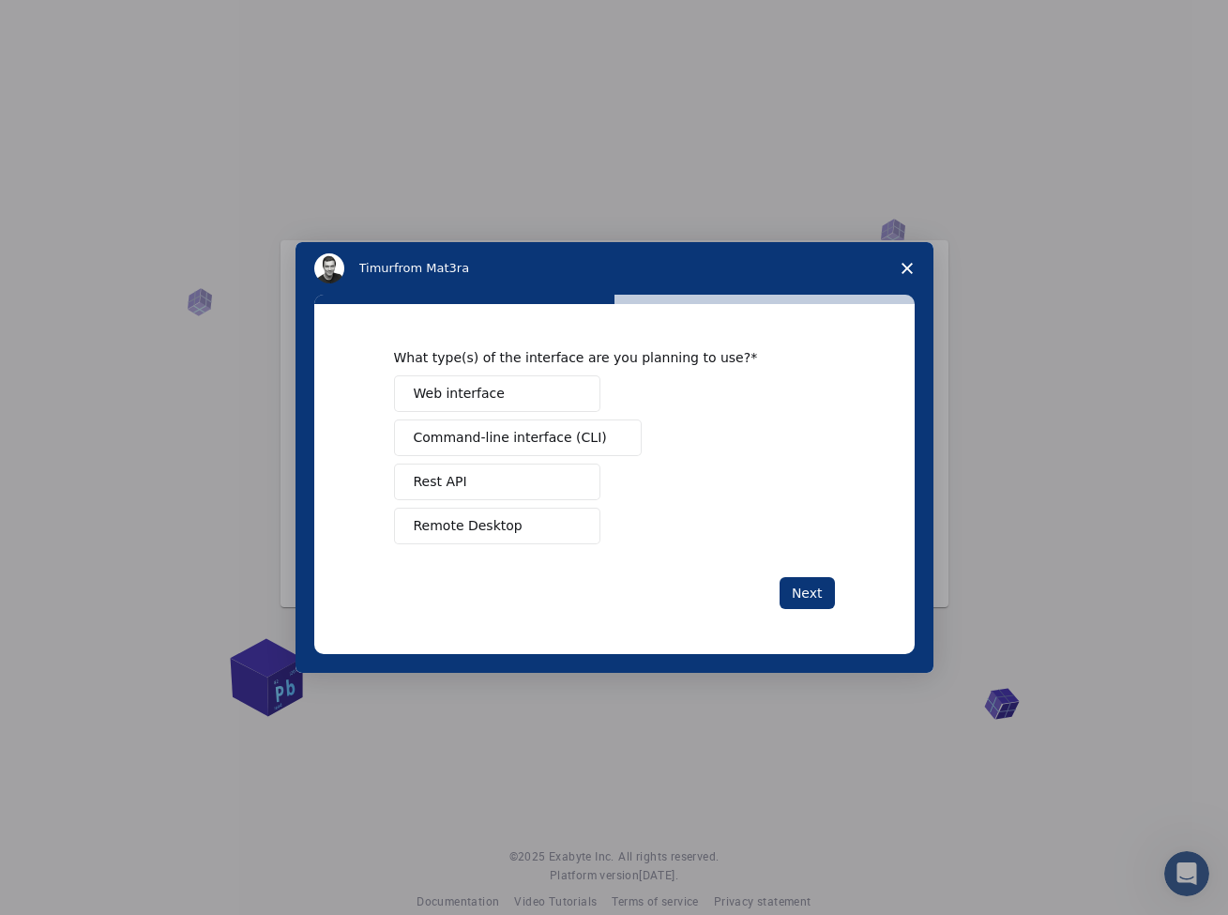
click at [505, 392] on button "Web interface" at bounding box center [497, 393] width 206 height 37
click at [778, 569] on div "What type(s) of the interface are you planning to use? Web interface Command-li…" at bounding box center [614, 479] width 441 height 260
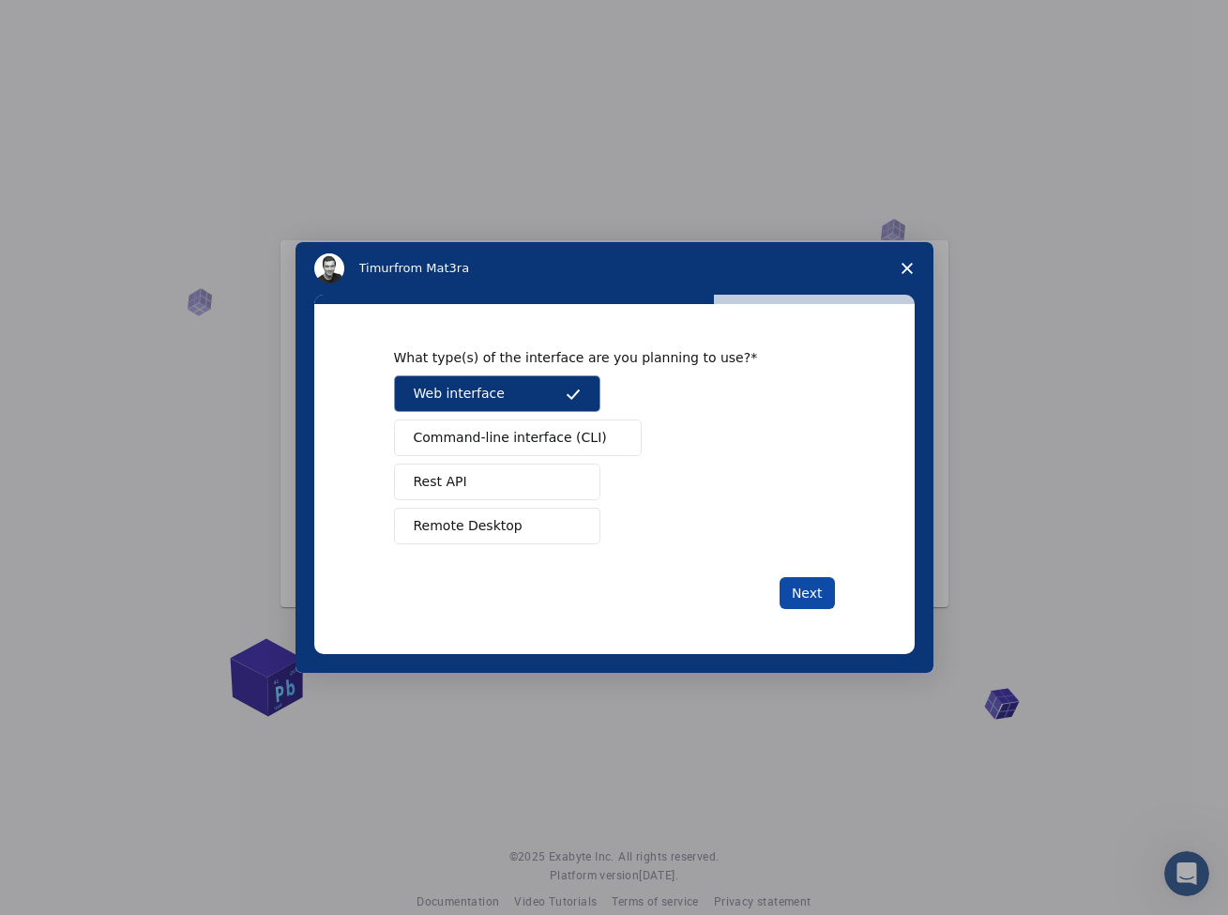
click at [801, 581] on button "Next" at bounding box center [807, 593] width 55 height 32
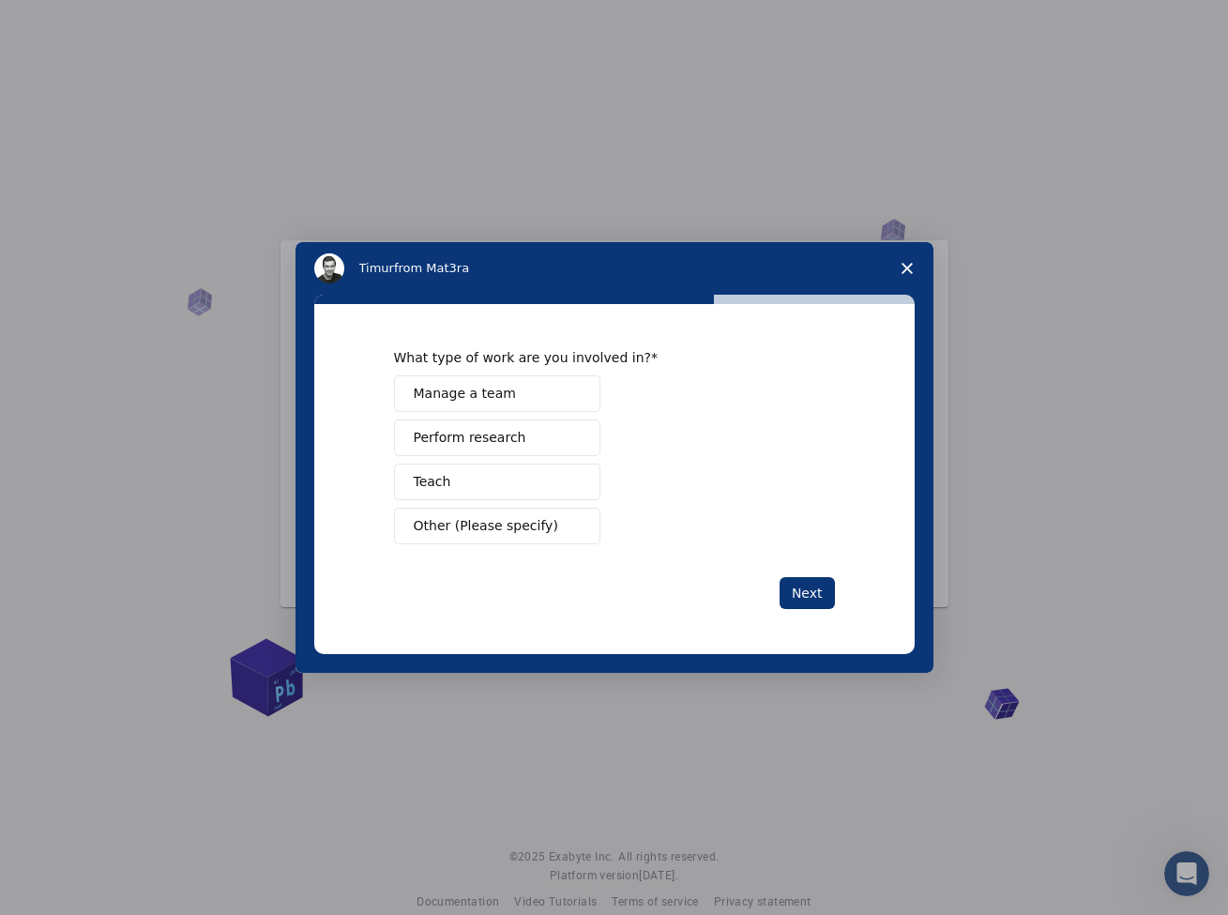
click at [518, 533] on span "Other (Please specify)" at bounding box center [486, 526] width 145 height 20
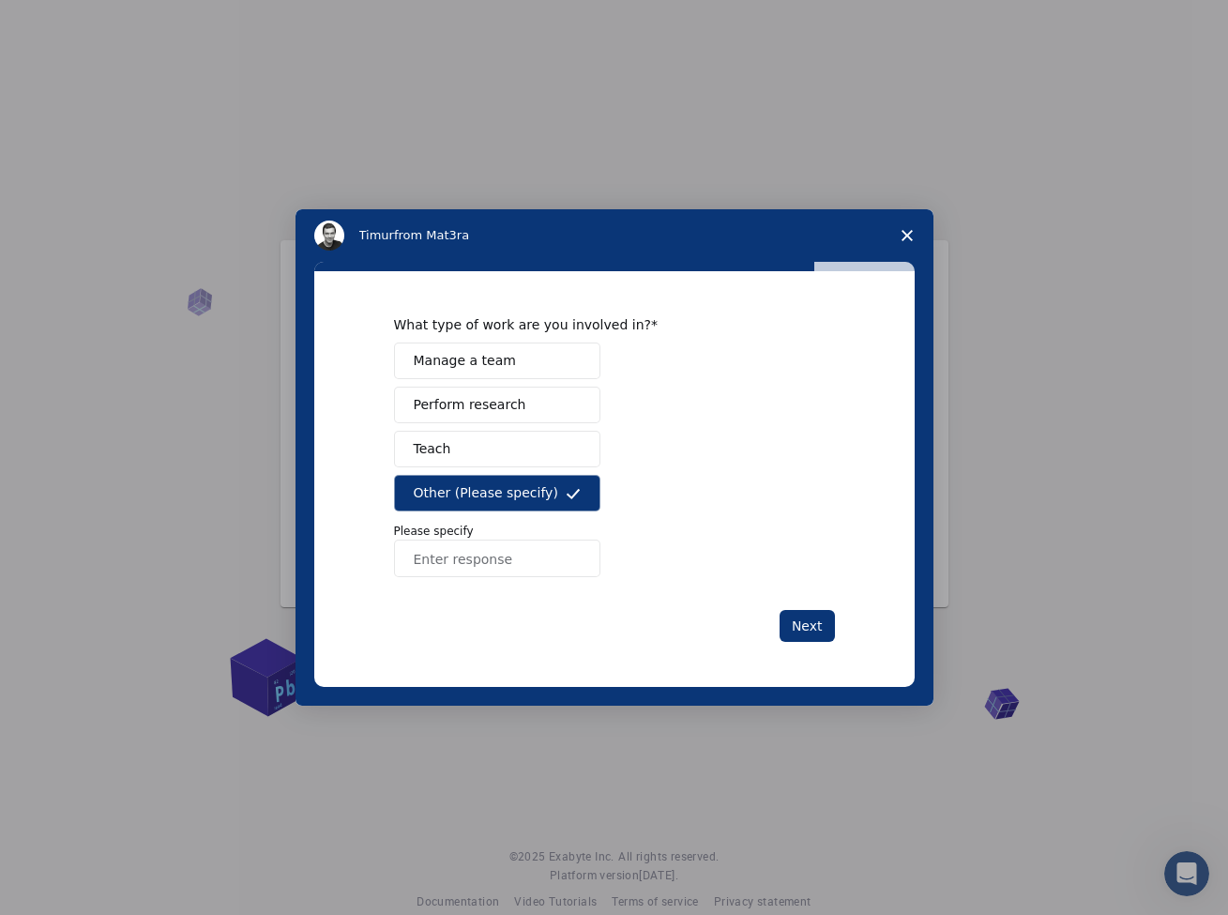
click at [504, 561] on input "Enter response" at bounding box center [497, 559] width 206 height 38
type input "study"
click at [837, 609] on div "What type of work are you involved in? Manage a team Perform research Teach Oth…" at bounding box center [614, 479] width 601 height 416
click at [816, 621] on button "Next" at bounding box center [807, 626] width 55 height 32
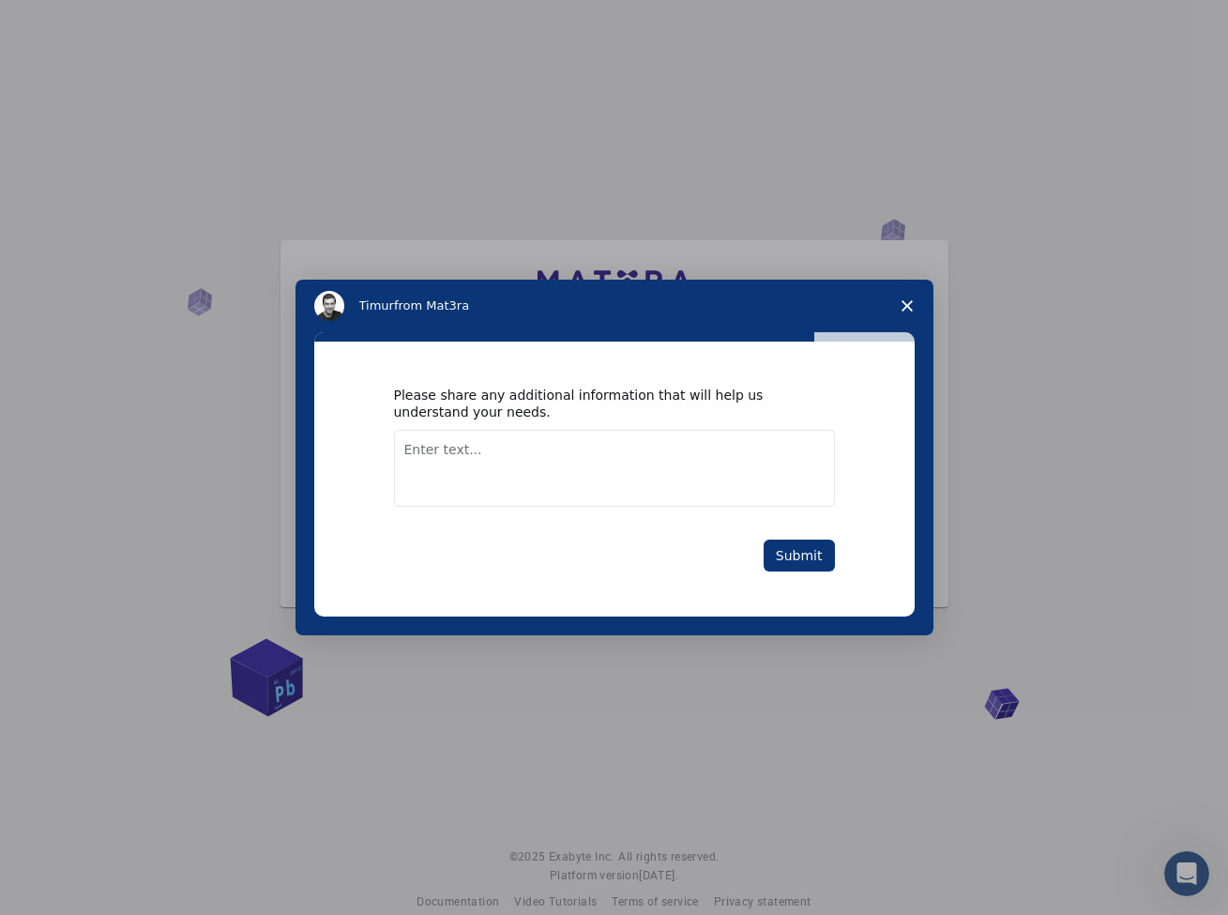
click at [659, 480] on textarea "Enter text..." at bounding box center [614, 468] width 441 height 77
type textarea "I need to handle my FEA needs"
drag, startPoint x: 844, startPoint y: 567, endPoint x: 833, endPoint y: 565, distance: 10.5
click at [838, 566] on div "Please share any additional information that will help us understand your needs…" at bounding box center [614, 479] width 601 height 275
click at [822, 564] on button "Submit" at bounding box center [799, 556] width 71 height 32
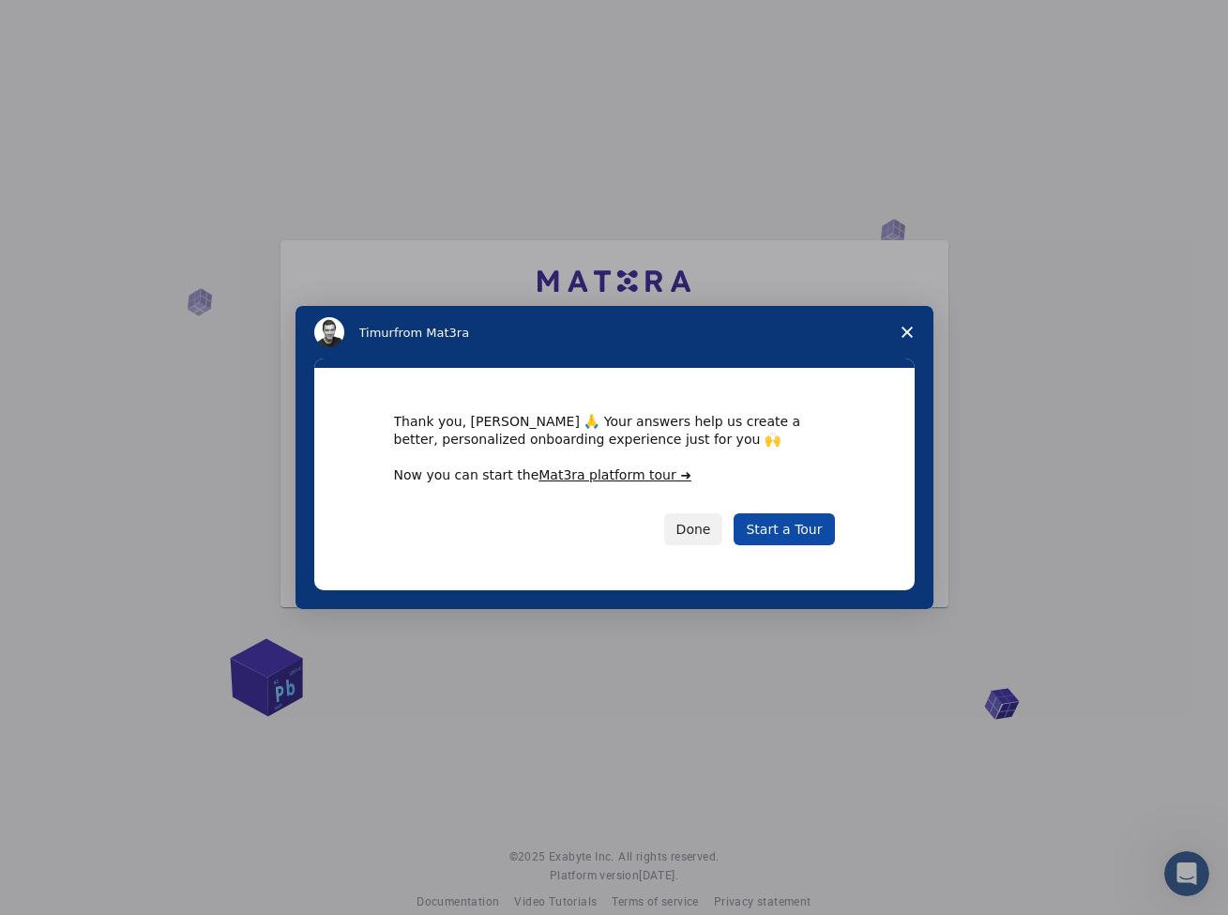
click at [802, 525] on link "Start a Tour" at bounding box center [784, 529] width 100 height 32
click at [703, 539] on button "Done" at bounding box center [693, 529] width 59 height 32
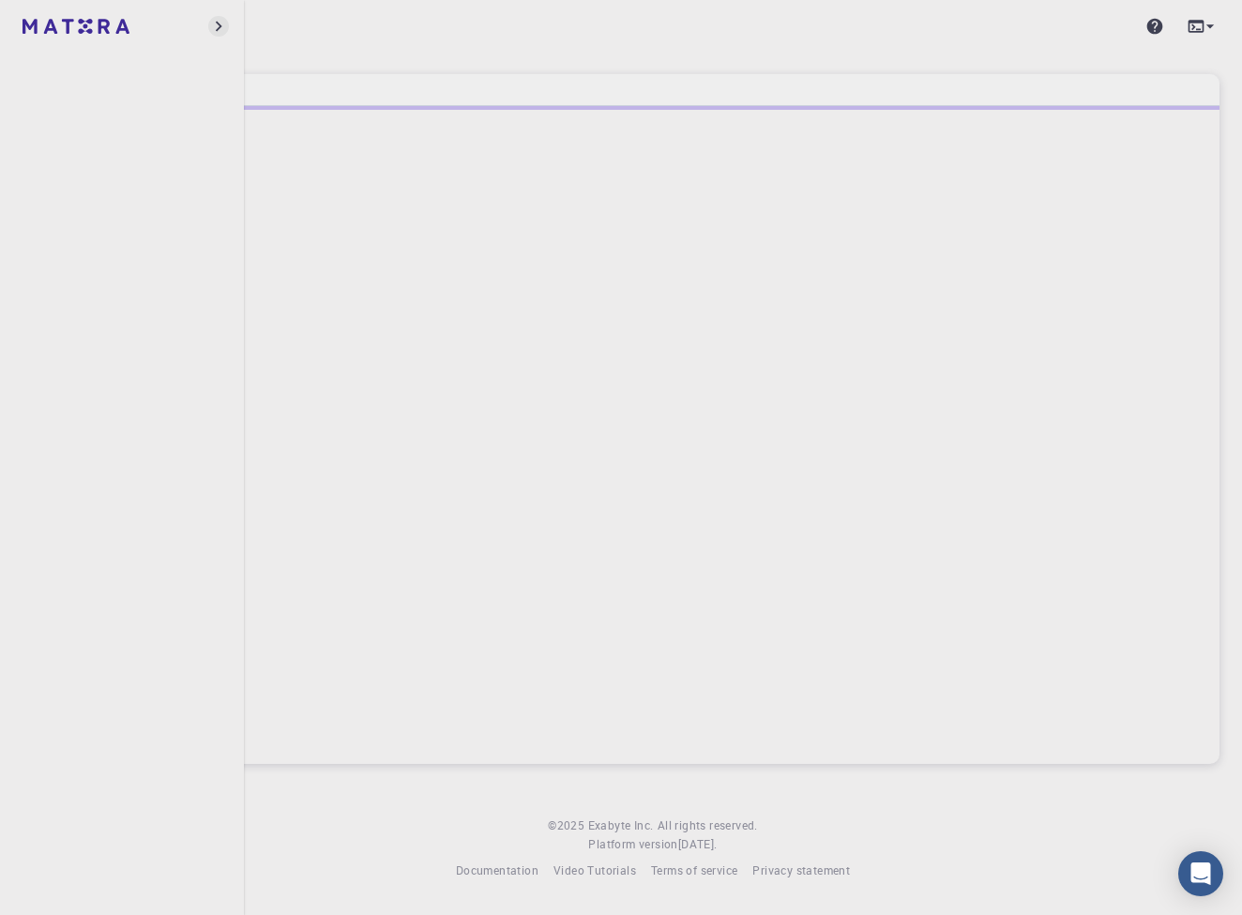
click at [219, 27] on icon "button" at bounding box center [218, 26] width 21 height 21
click at [220, 32] on icon "button" at bounding box center [218, 26] width 21 height 21
drag, startPoint x: 264, startPoint y: 83, endPoint x: 249, endPoint y: 85, distance: 15.3
click at [264, 83] on div "Home" at bounding box center [653, 90] width 1134 height 32
drag, startPoint x: 76, startPoint y: 100, endPoint x: 93, endPoint y: 98, distance: 17.1
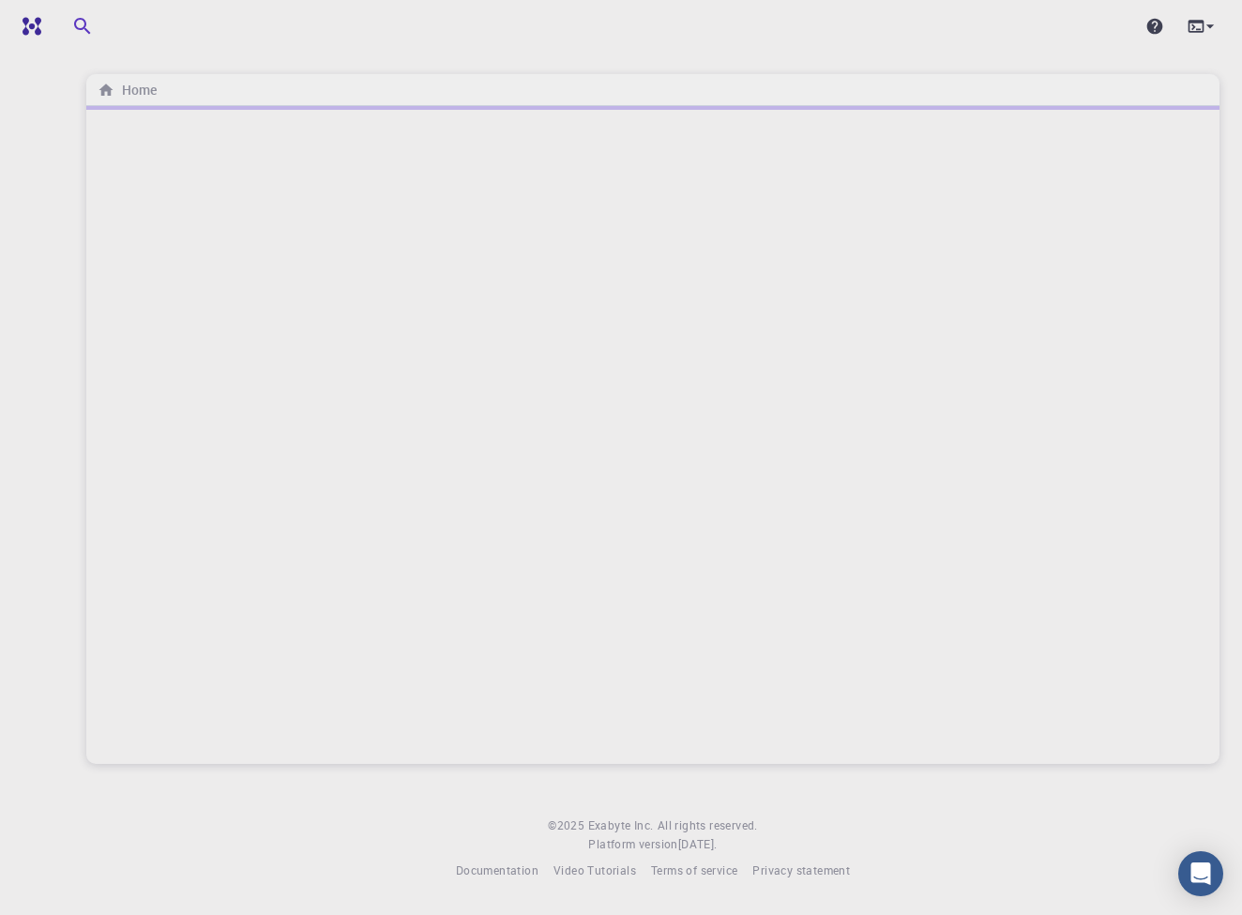
click at [84, 100] on div "Home © 2025 Exabyte Inc. All rights reserved. Platform version 2025.7.24 . Docu…" at bounding box center [653, 455] width 1179 height 910
click at [103, 95] on icon "breadcrumb" at bounding box center [106, 90] width 14 height 12
click at [112, 96] on icon "breadcrumb" at bounding box center [106, 90] width 17 height 17
click at [1211, 31] on icon at bounding box center [1210, 26] width 19 height 19
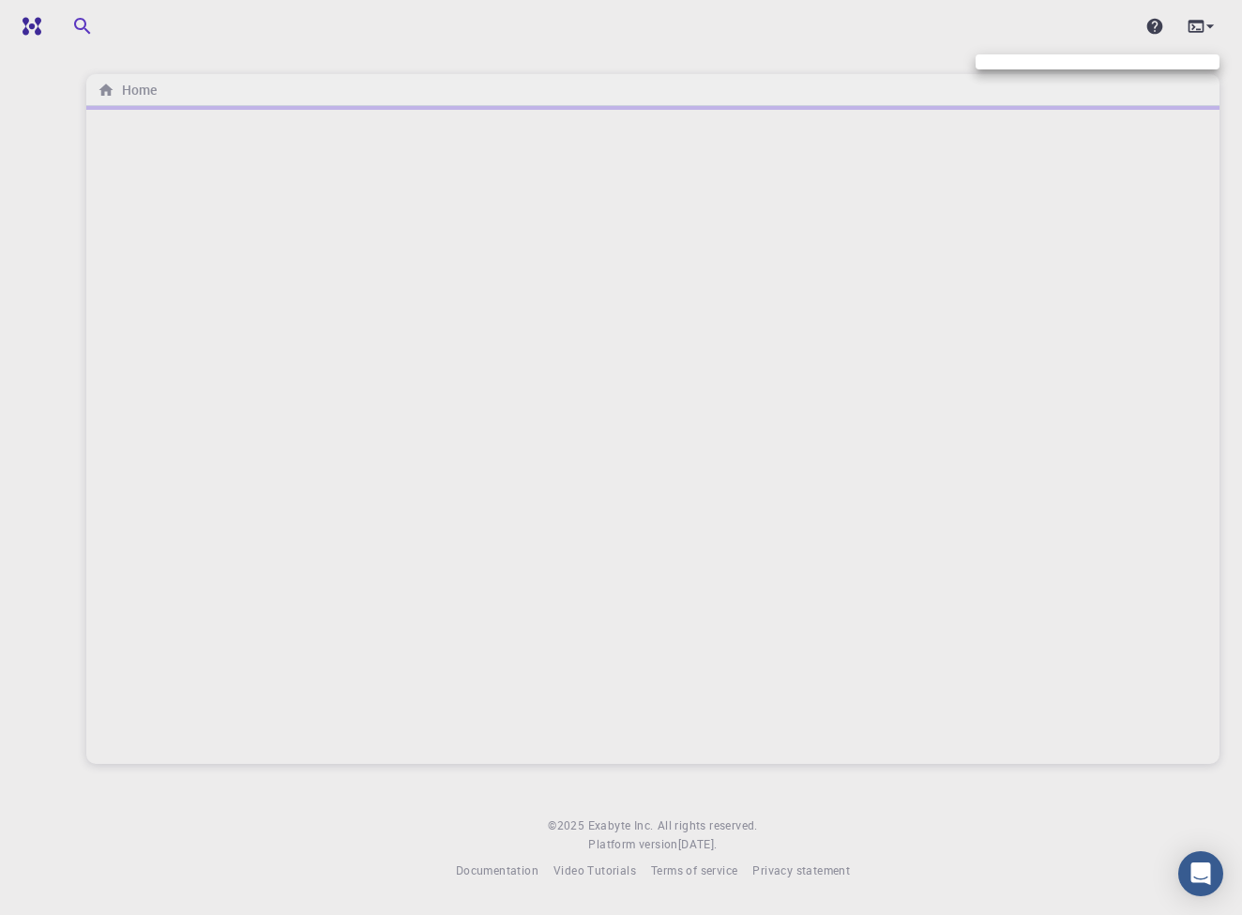
click at [1208, 30] on div at bounding box center [621, 457] width 1242 height 915
click at [49, 35] on link at bounding box center [74, 26] width 111 height 30
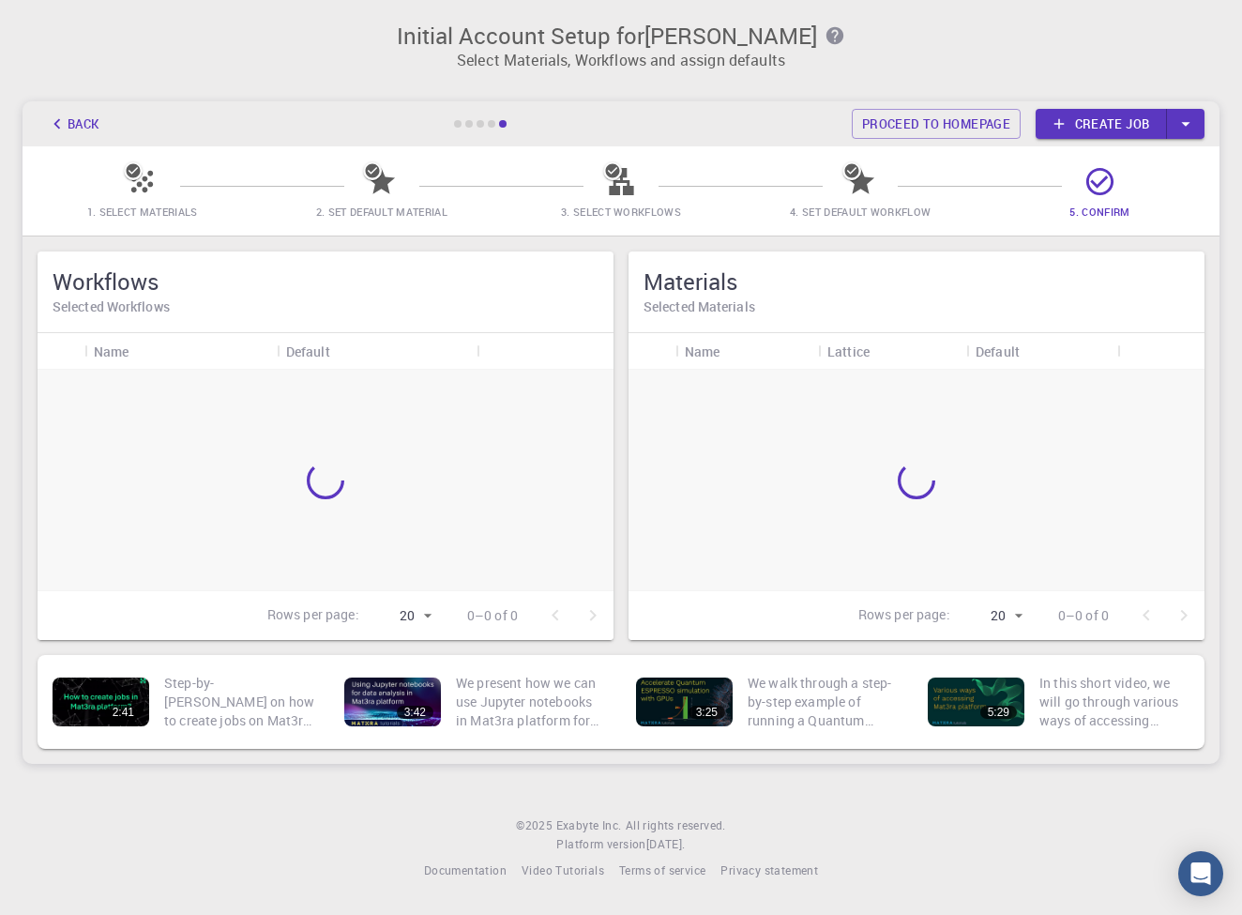
click at [1089, 129] on link "Create job" at bounding box center [1101, 124] width 131 height 30
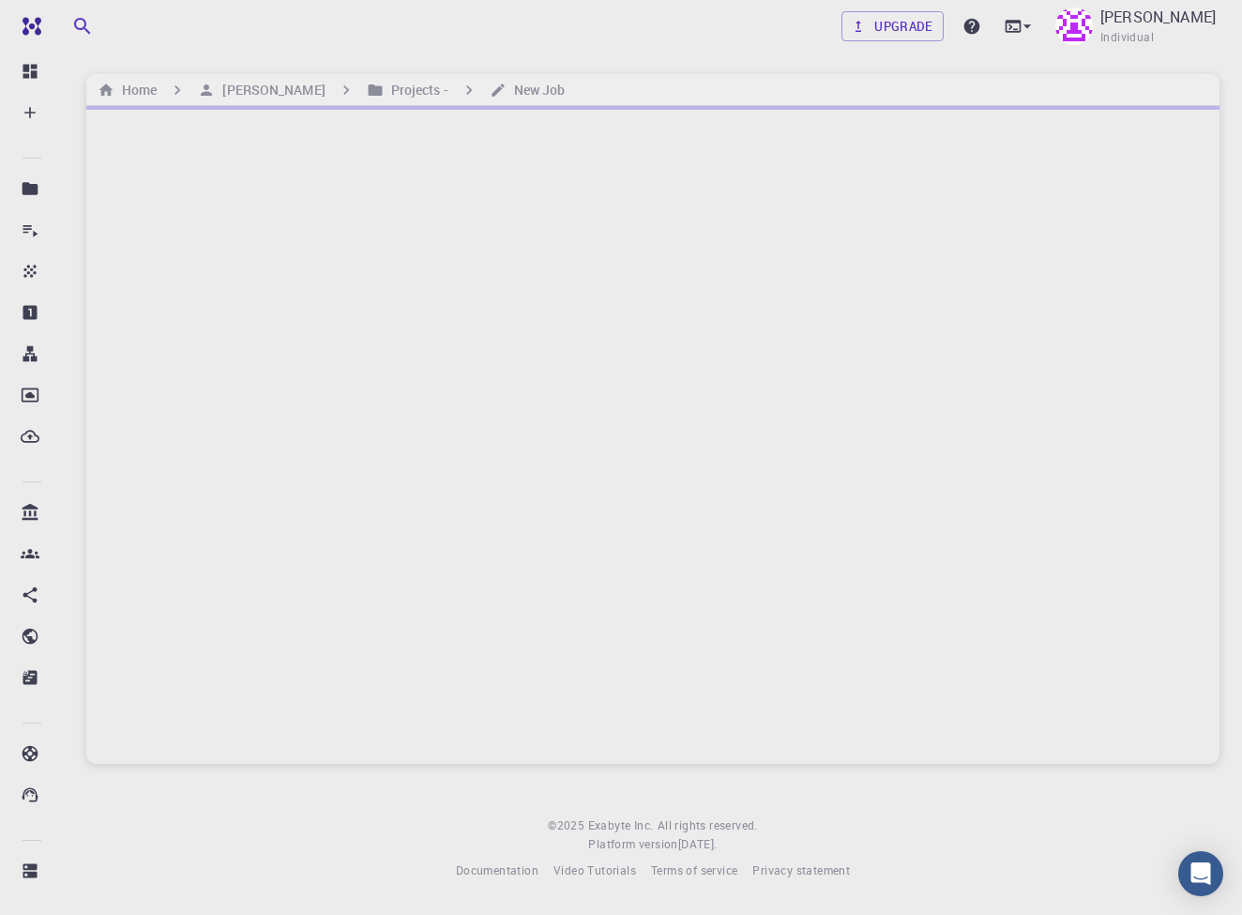
click at [338, 489] on div at bounding box center [653, 435] width 1134 height 658
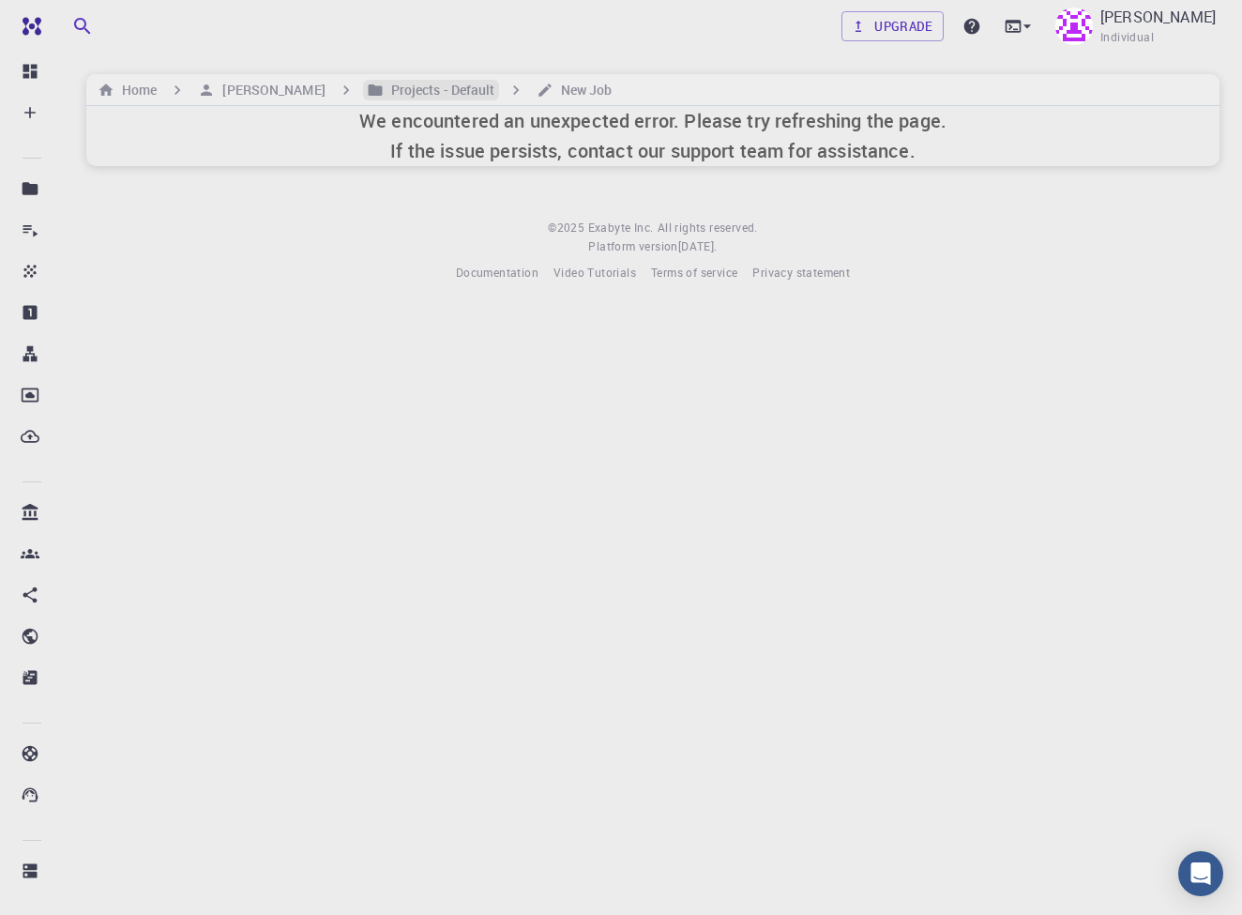
click at [423, 90] on h6 "Projects - Default" at bounding box center [440, 90] width 112 height 21
